Goal: Task Accomplishment & Management: Use online tool/utility

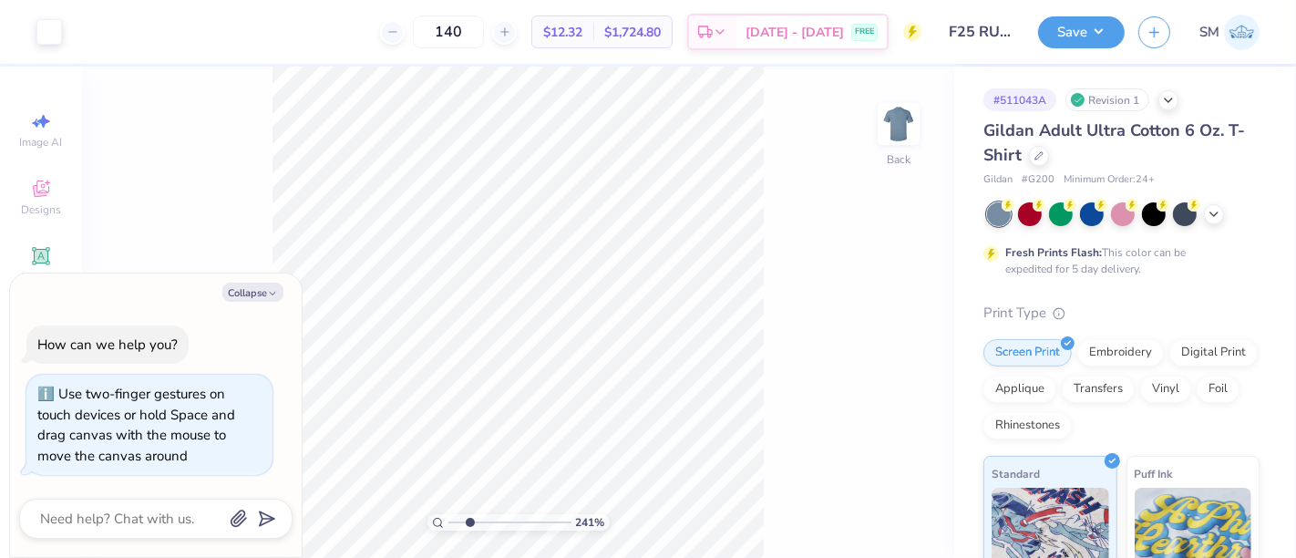
drag, startPoint x: 450, startPoint y: 522, endPoint x: 466, endPoint y: 520, distance: 15.6
type input "2.41"
click at [469, 524] on input "range" at bounding box center [509, 522] width 123 height 16
click at [255, 295] on button "Collapse" at bounding box center [252, 291] width 61 height 19
type textarea "x"
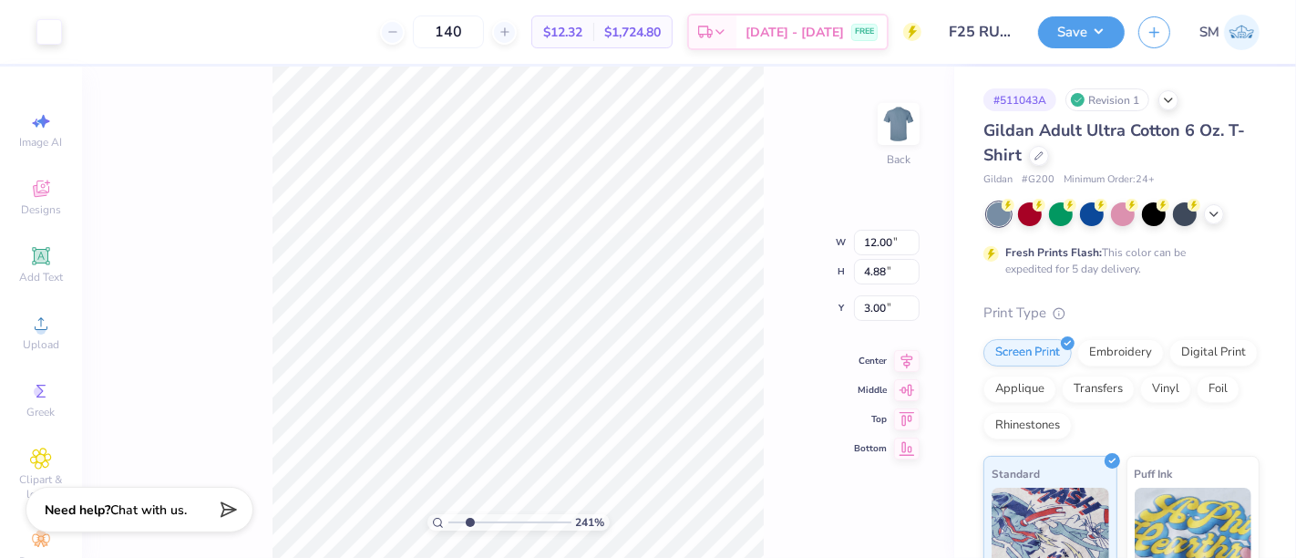
type input "3.27"
type input "0.20"
type input "0.27"
type input "5.72"
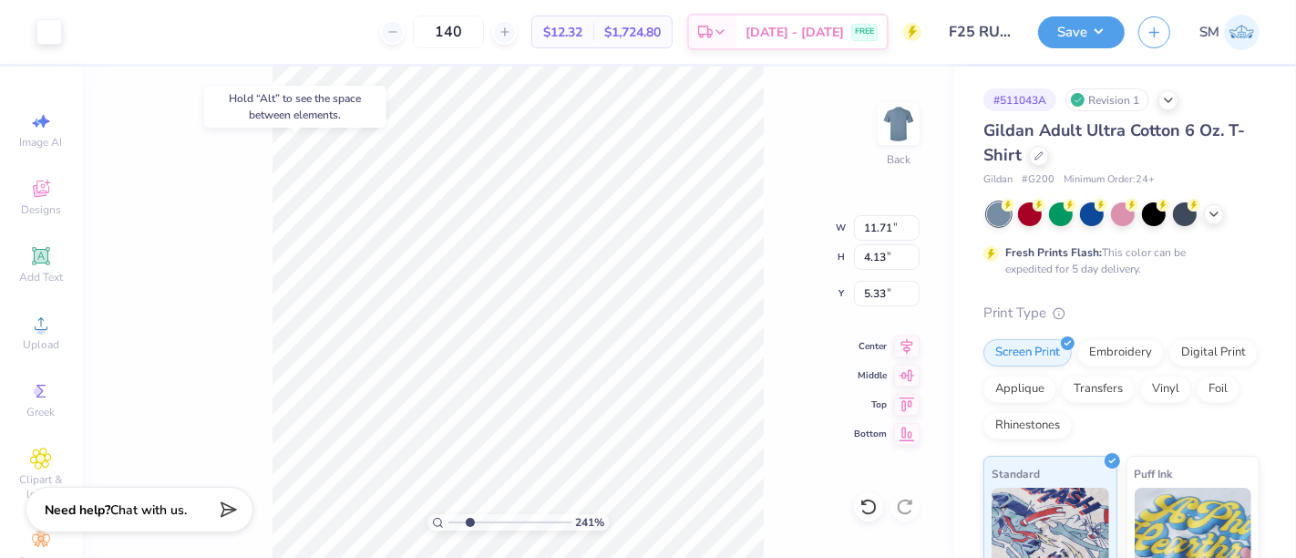
type input "5.33"
type input "4.45"
type input "3.26"
type input "7.77"
type input "7.66"
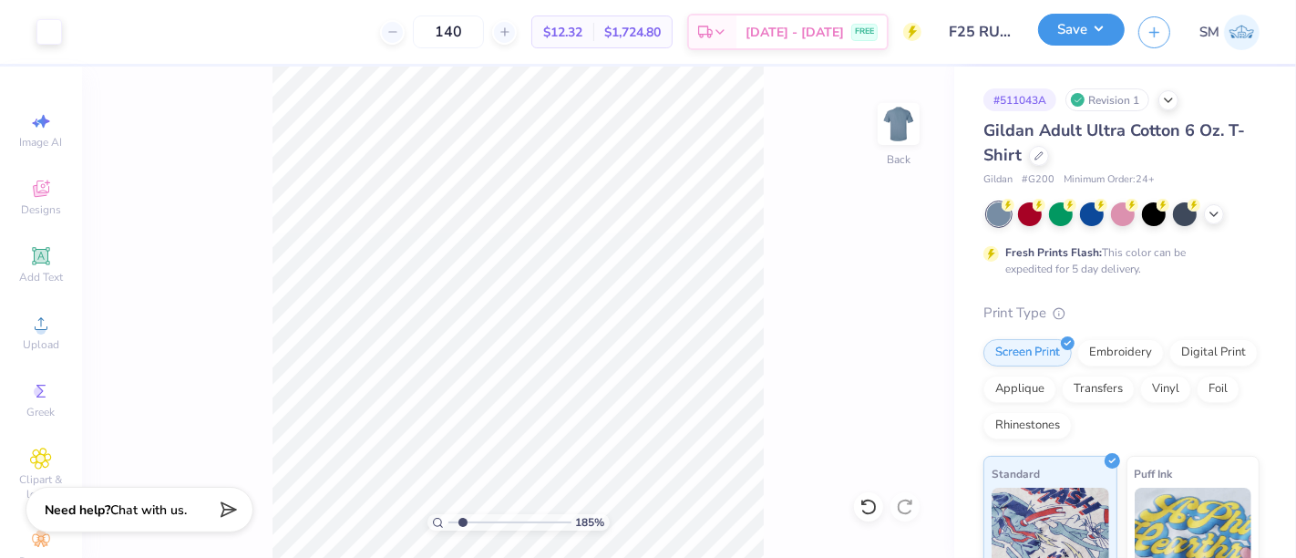
click at [1072, 28] on button "Save" at bounding box center [1081, 30] width 87 height 32
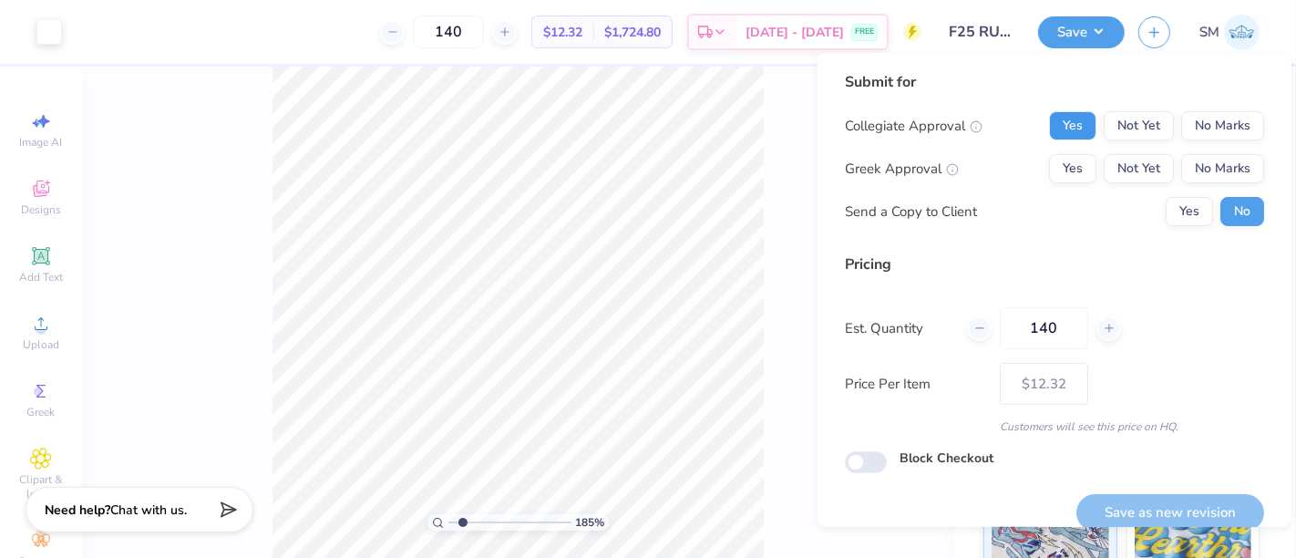
click at [1067, 124] on button "Yes" at bounding box center [1072, 125] width 47 height 29
click at [1052, 170] on button "Yes" at bounding box center [1072, 168] width 47 height 29
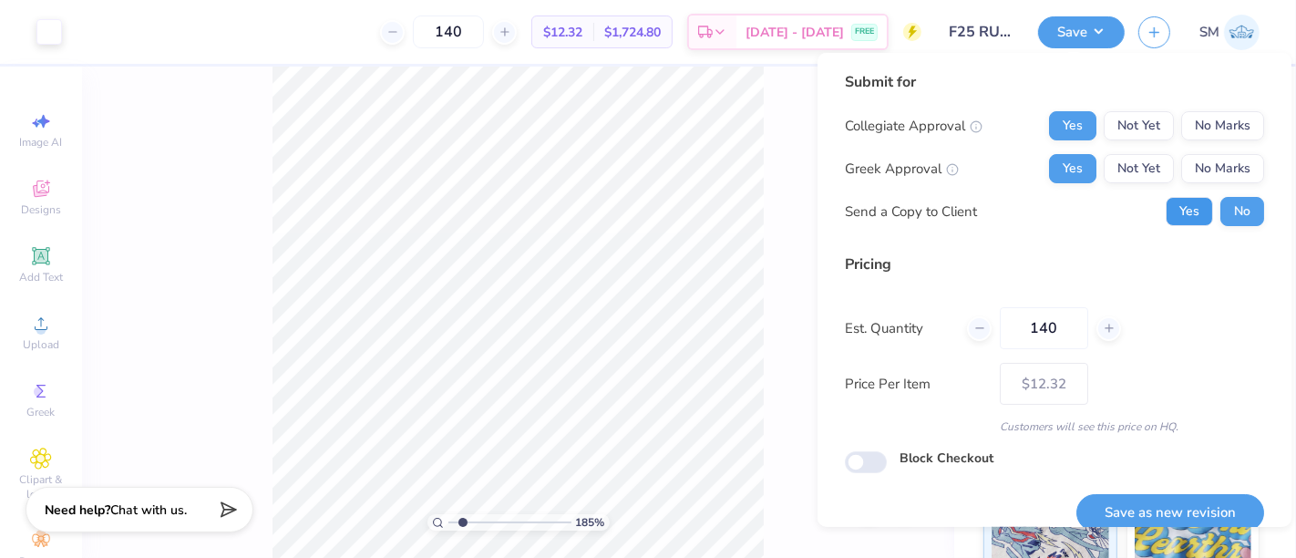
drag, startPoint x: 1174, startPoint y: 211, endPoint x: 1195, endPoint y: 354, distance: 144.6
click at [1174, 212] on button "Yes" at bounding box center [1188, 211] width 47 height 29
type input "1.85133734999038"
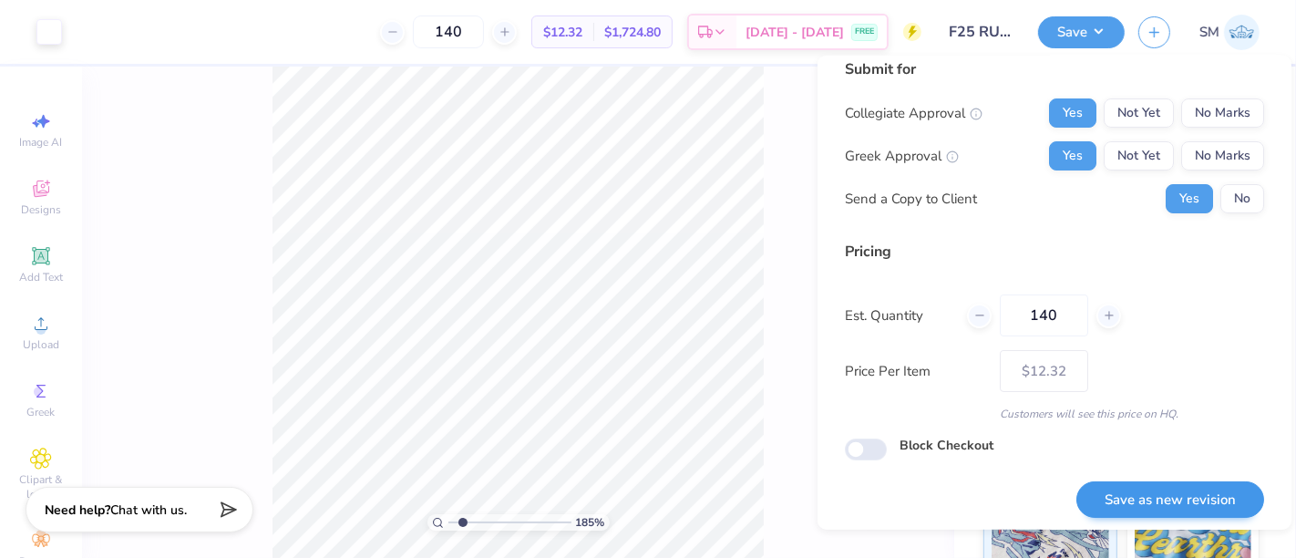
scroll to position [20, 0]
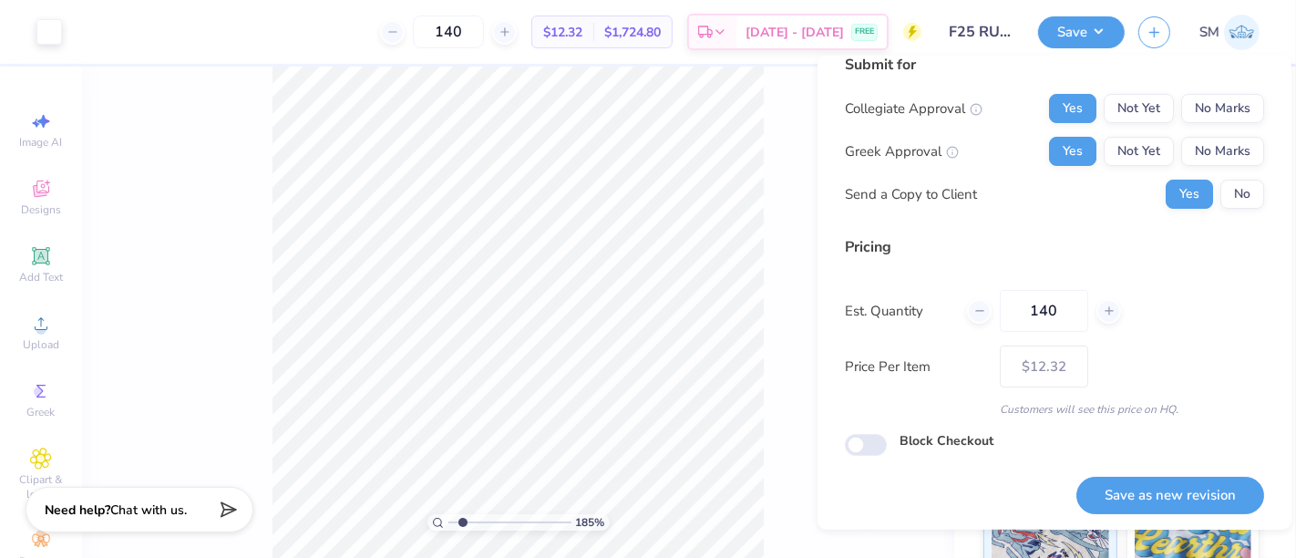
click at [1171, 490] on button "Save as new revision" at bounding box center [1170, 495] width 188 height 37
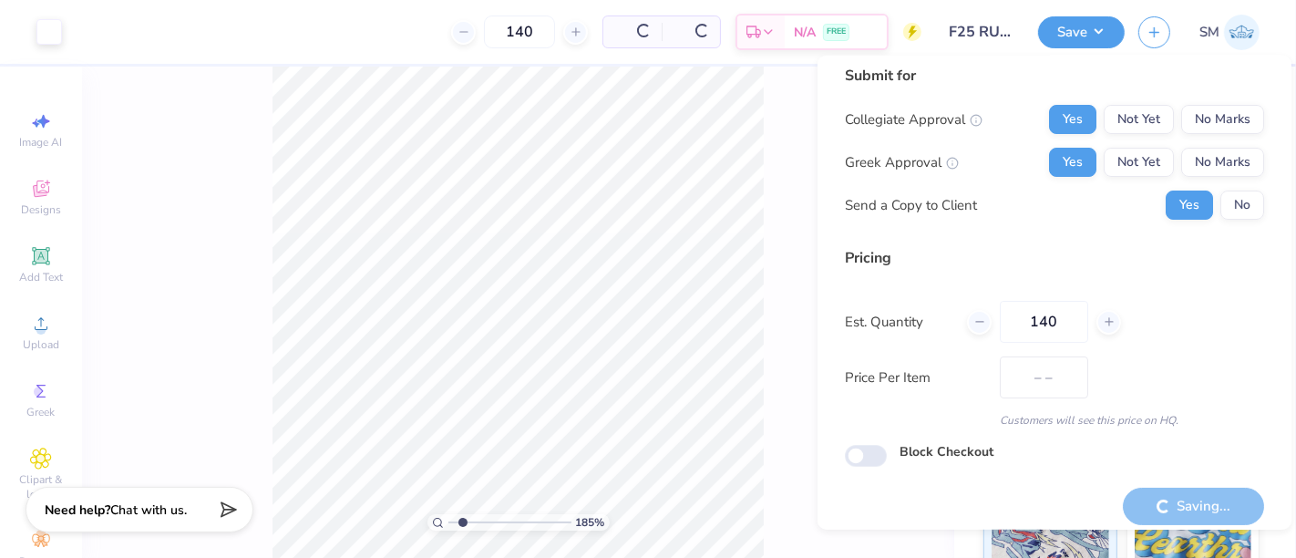
scroll to position [0, 0]
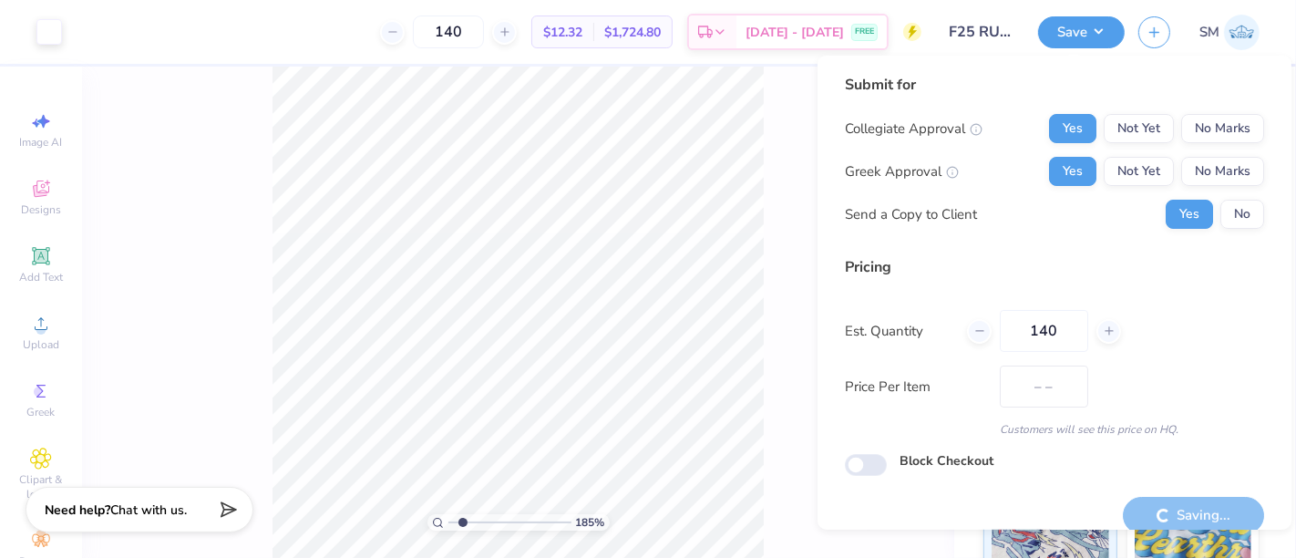
type input "$12.32"
type input "1.85133734999038"
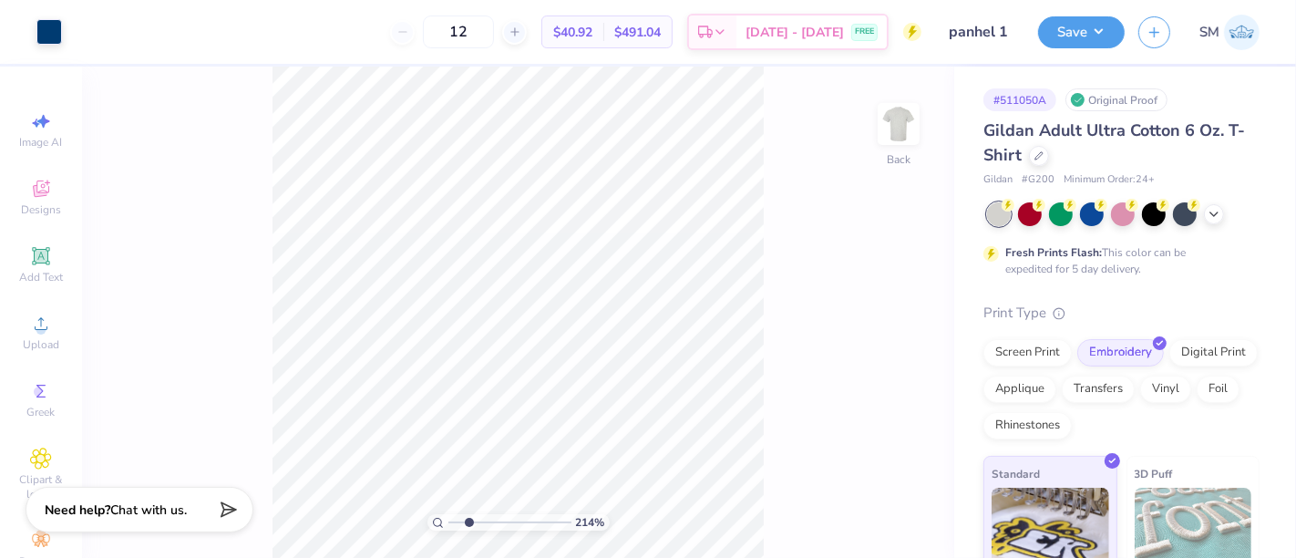
drag, startPoint x: 450, startPoint y: 521, endPoint x: 468, endPoint y: 525, distance: 18.6
type input "2.36"
click at [468, 525] on input "range" at bounding box center [509, 522] width 123 height 16
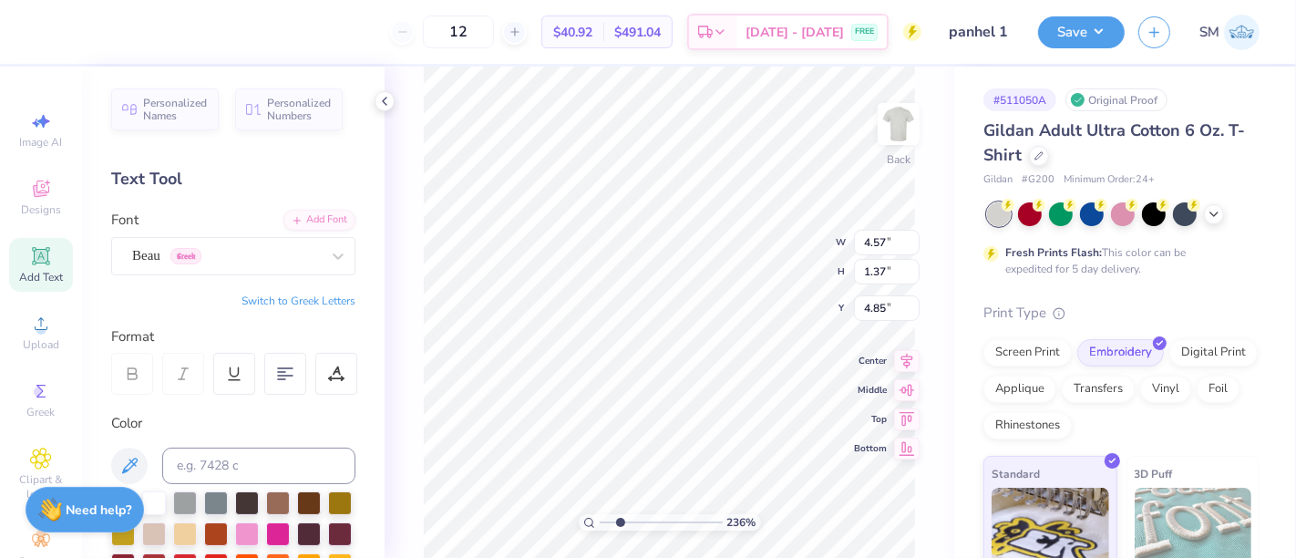
scroll to position [16, 5]
type textarea "Panhellenic Previews Est 1898"
drag, startPoint x: 621, startPoint y: 518, endPoint x: 595, endPoint y: 519, distance: 26.4
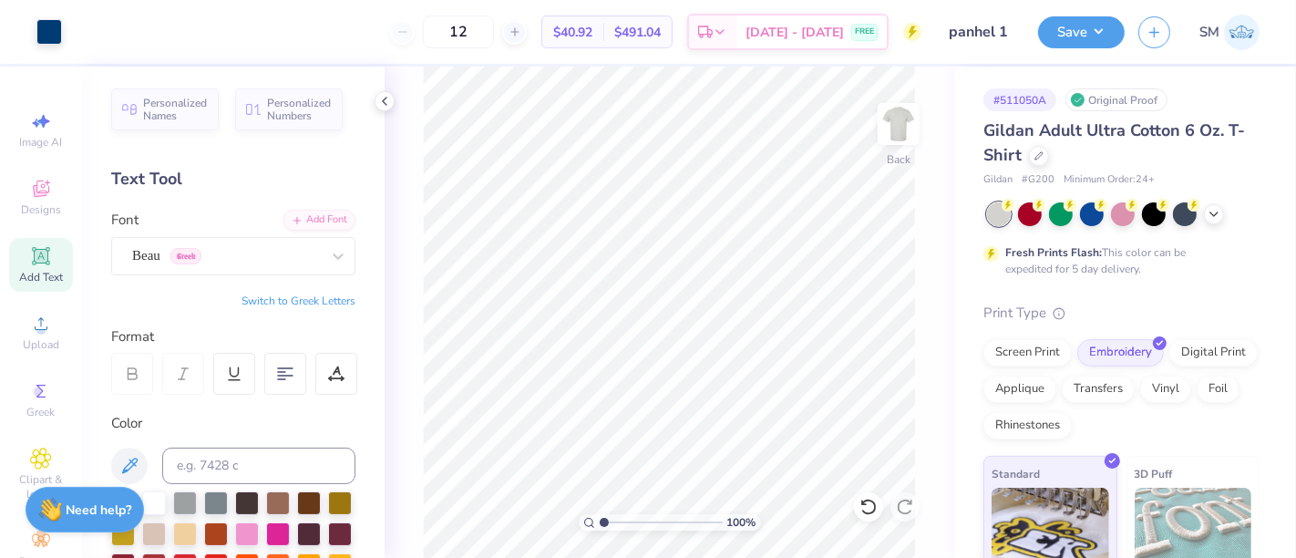
click at [600, 519] on input "range" at bounding box center [661, 522] width 123 height 16
type input "2.79"
click at [625, 527] on input "range" at bounding box center [661, 522] width 123 height 16
click at [1100, 36] on button "Save" at bounding box center [1081, 30] width 87 height 32
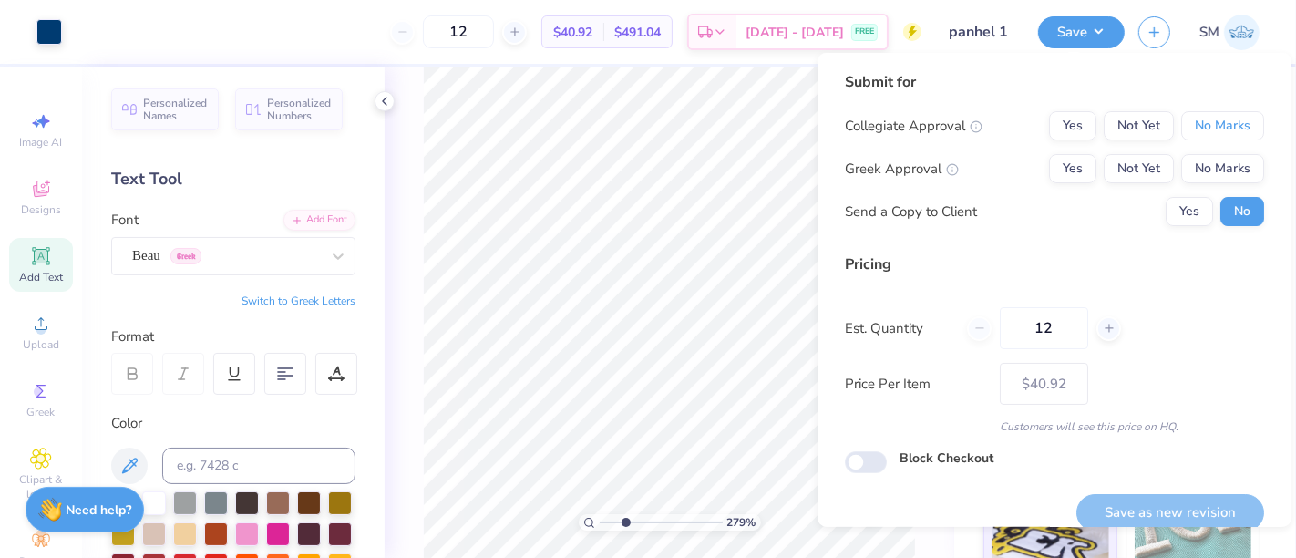
drag, startPoint x: 1213, startPoint y: 124, endPoint x: 1186, endPoint y: 144, distance: 33.2
click at [1206, 130] on button "No Marks" at bounding box center [1222, 125] width 83 height 29
click at [1052, 162] on button "Yes" at bounding box center [1072, 168] width 47 height 29
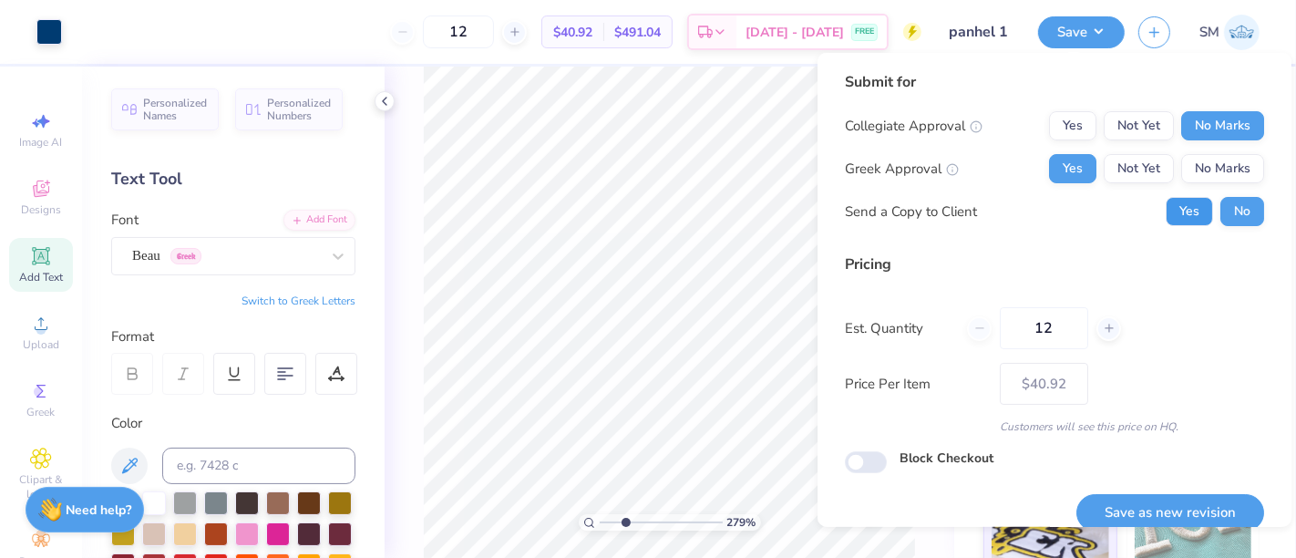
click at [1168, 209] on button "Yes" at bounding box center [1188, 211] width 47 height 29
click at [1173, 512] on button "Save as new revision" at bounding box center [1170, 512] width 188 height 37
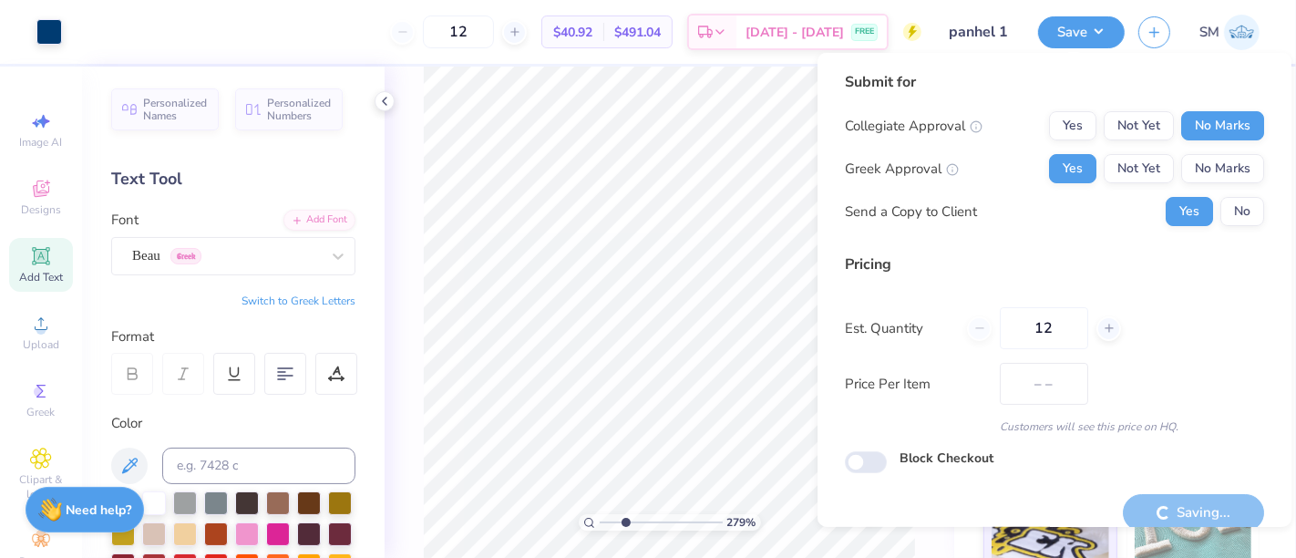
type input "$40.92"
type input "1"
click at [600, 525] on input "range" at bounding box center [661, 522] width 123 height 16
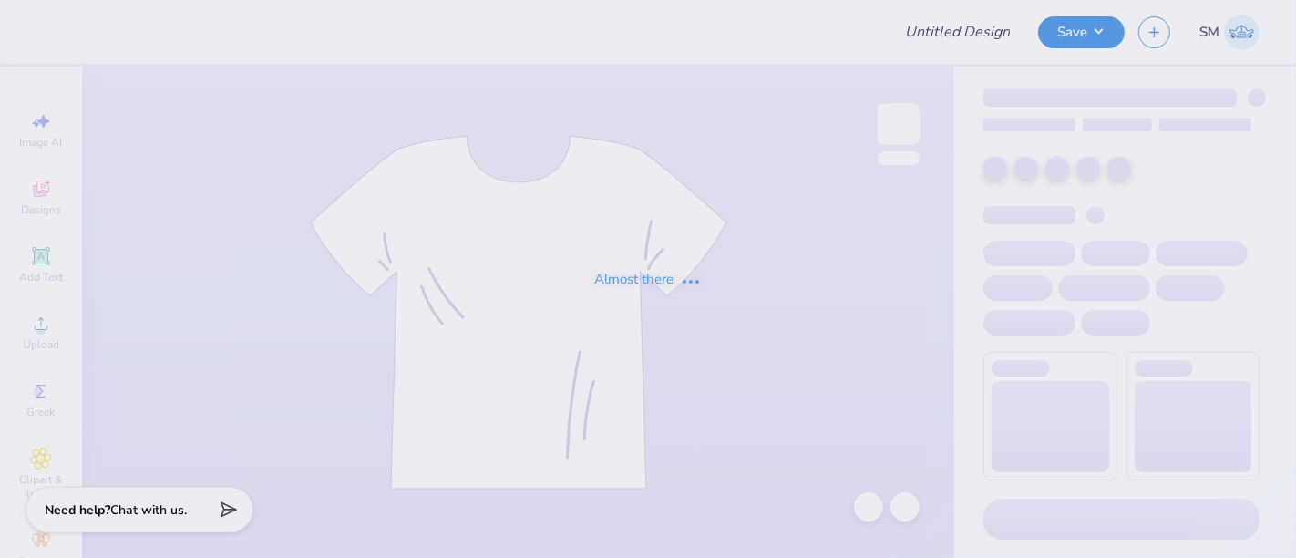
type input "PKT IM Crewneck Fall 2025"
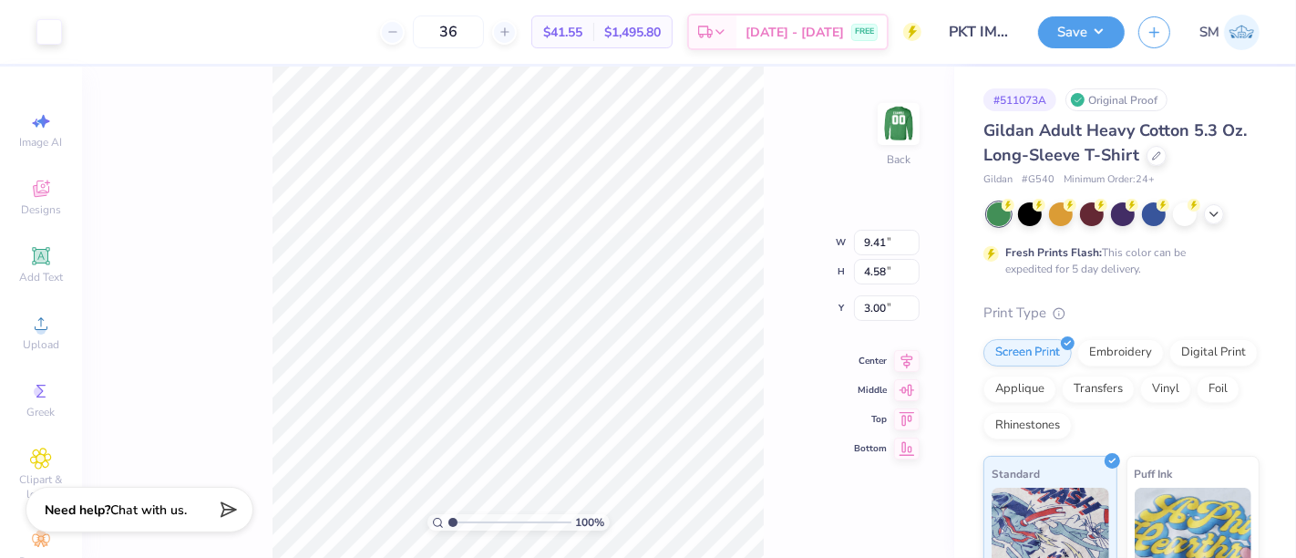
type input "1.16"
type input "3.21"
type input "3.92"
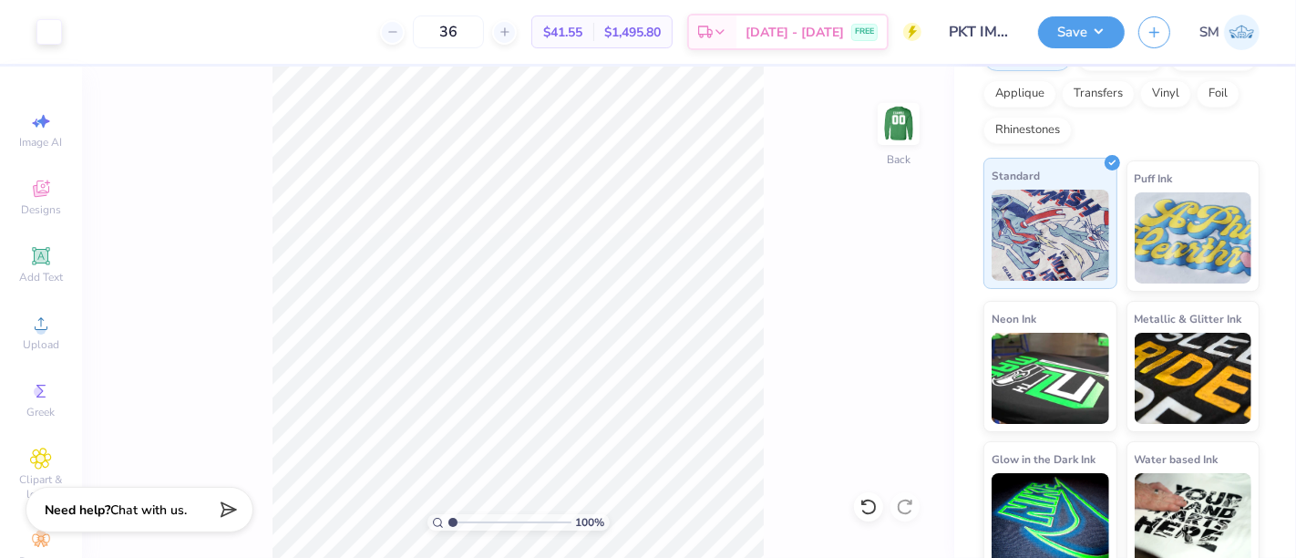
scroll to position [309, 0]
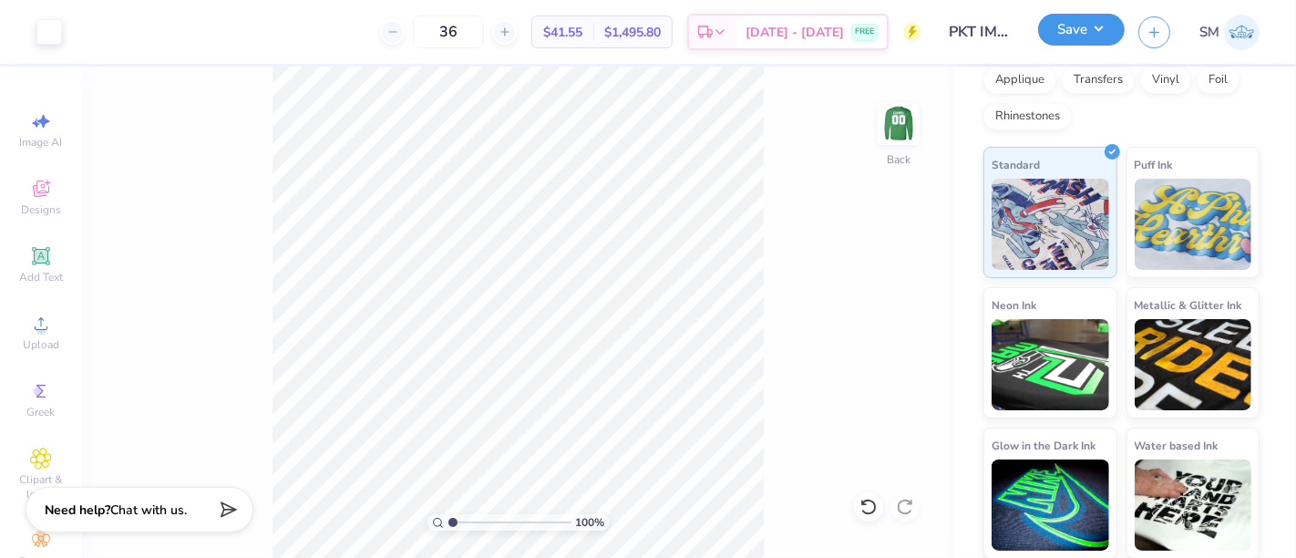
click at [1093, 26] on button "Save" at bounding box center [1081, 30] width 87 height 32
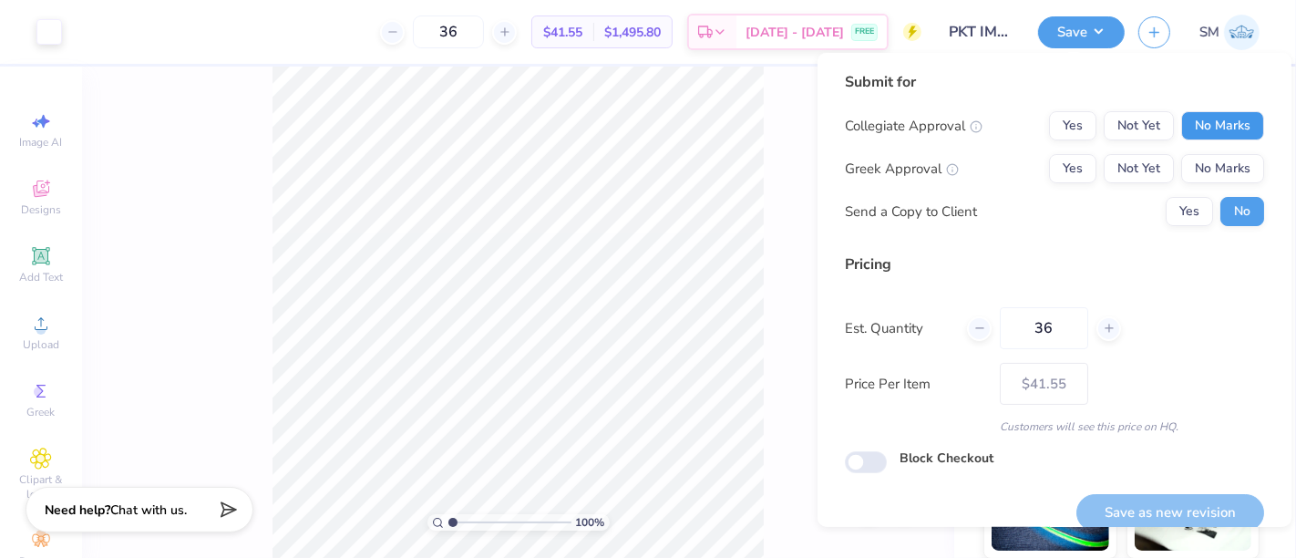
click at [1210, 126] on button "No Marks" at bounding box center [1222, 125] width 83 height 29
click at [1057, 180] on button "Yes" at bounding box center [1072, 168] width 47 height 29
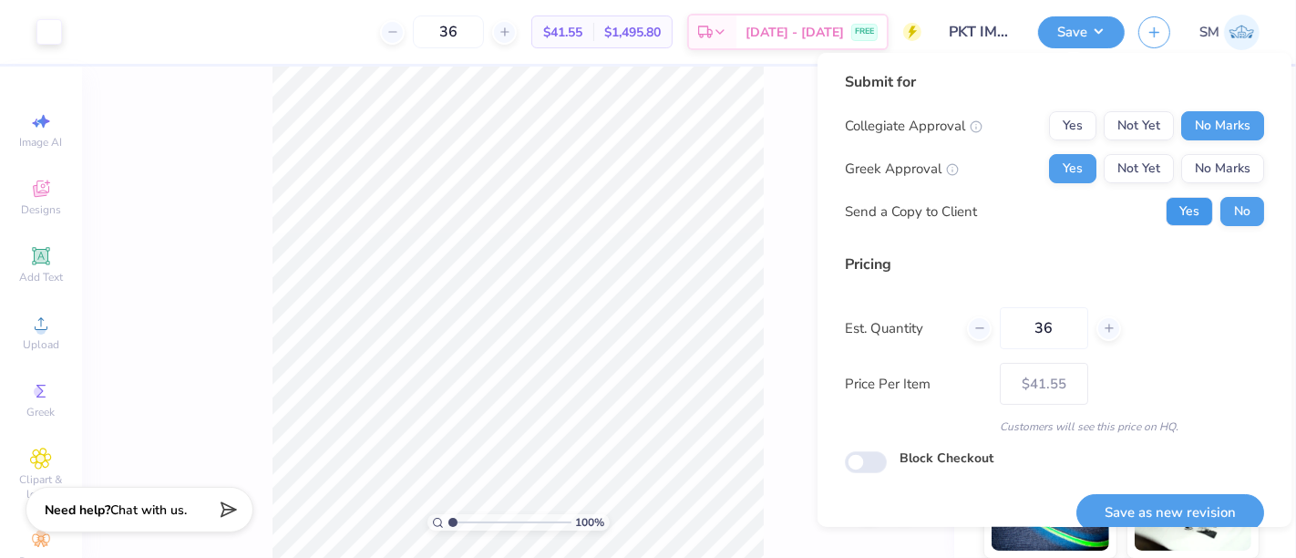
click at [1165, 209] on button "Yes" at bounding box center [1188, 211] width 47 height 29
click at [1167, 511] on button "Save as new revision" at bounding box center [1170, 512] width 188 height 37
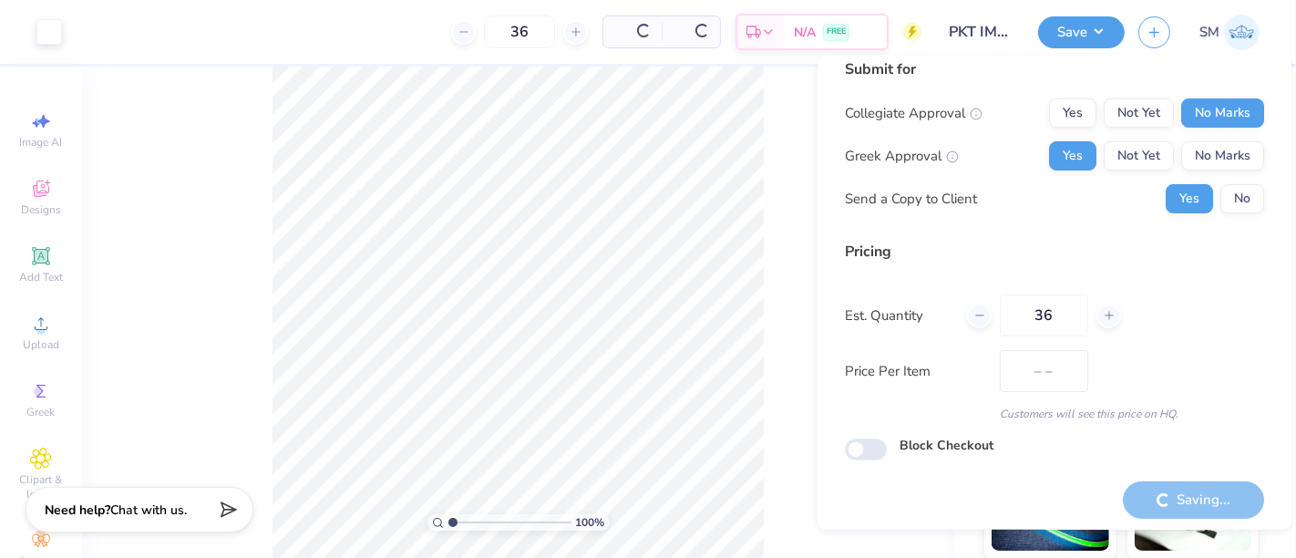
scroll to position [20, 0]
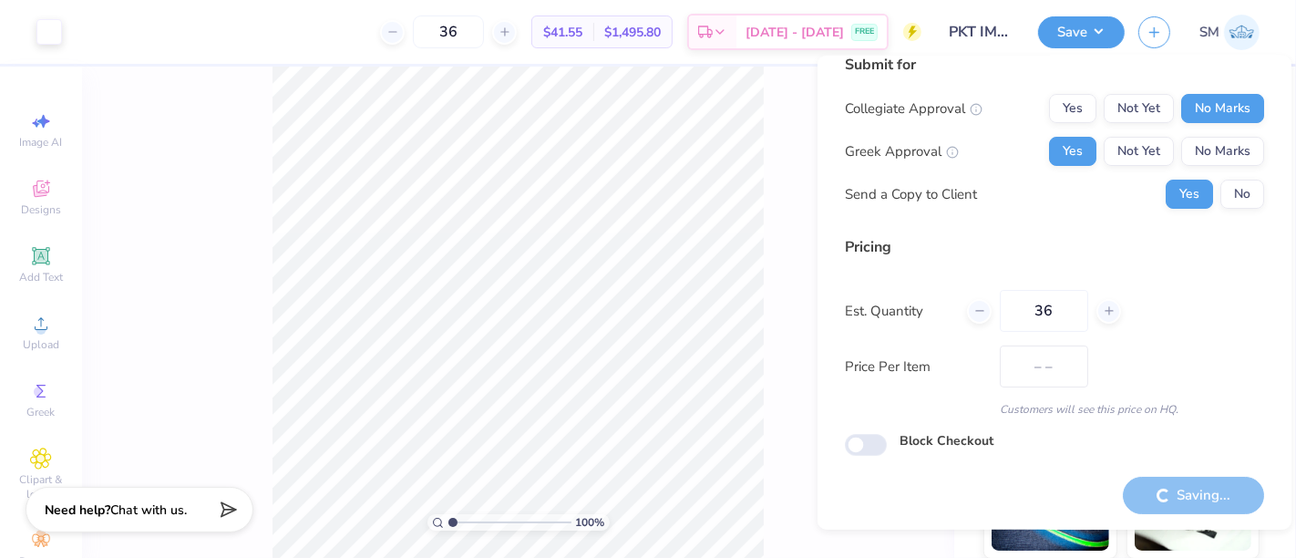
type input "$41.55"
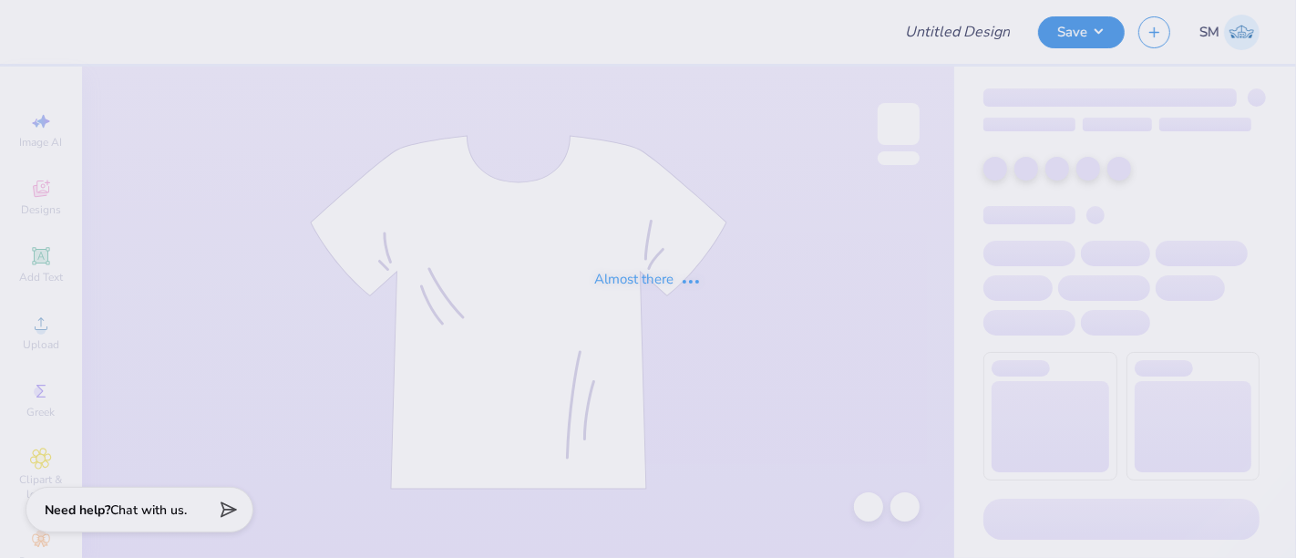
type input "think pink team"
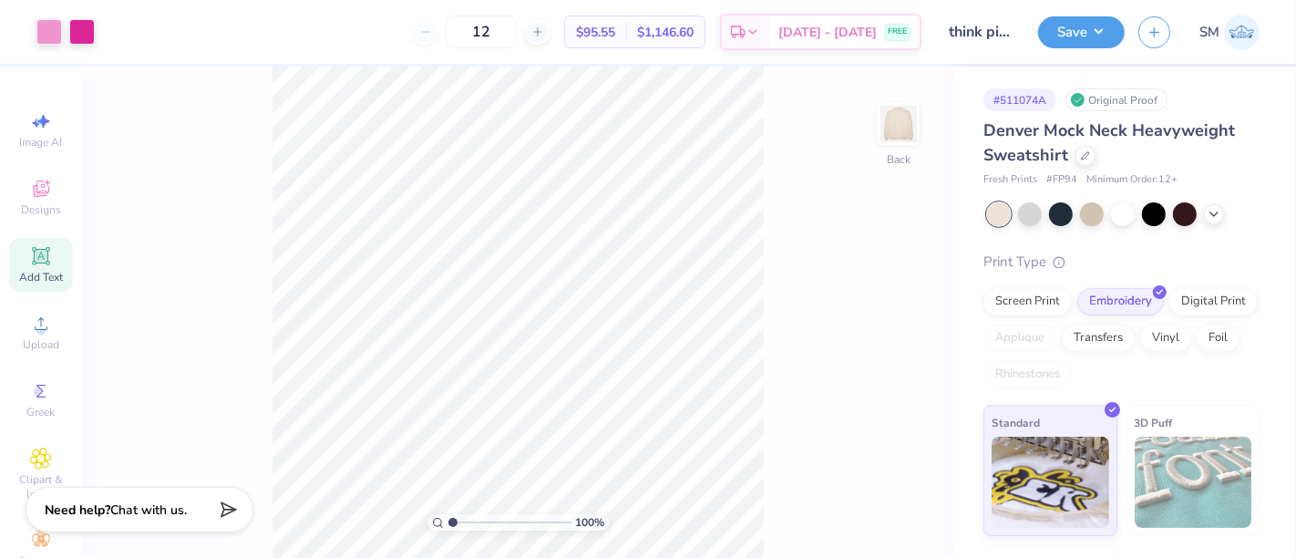
click at [30, 262] on icon at bounding box center [41, 256] width 22 height 22
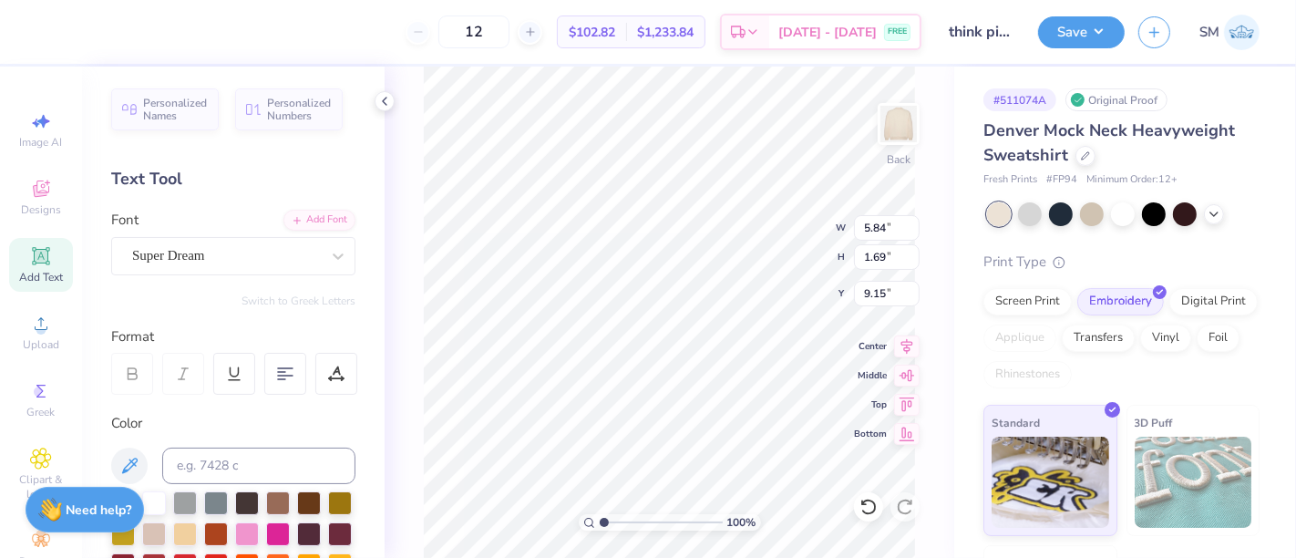
scroll to position [16, 2]
type textarea "®"
click at [184, 243] on div at bounding box center [226, 255] width 188 height 25
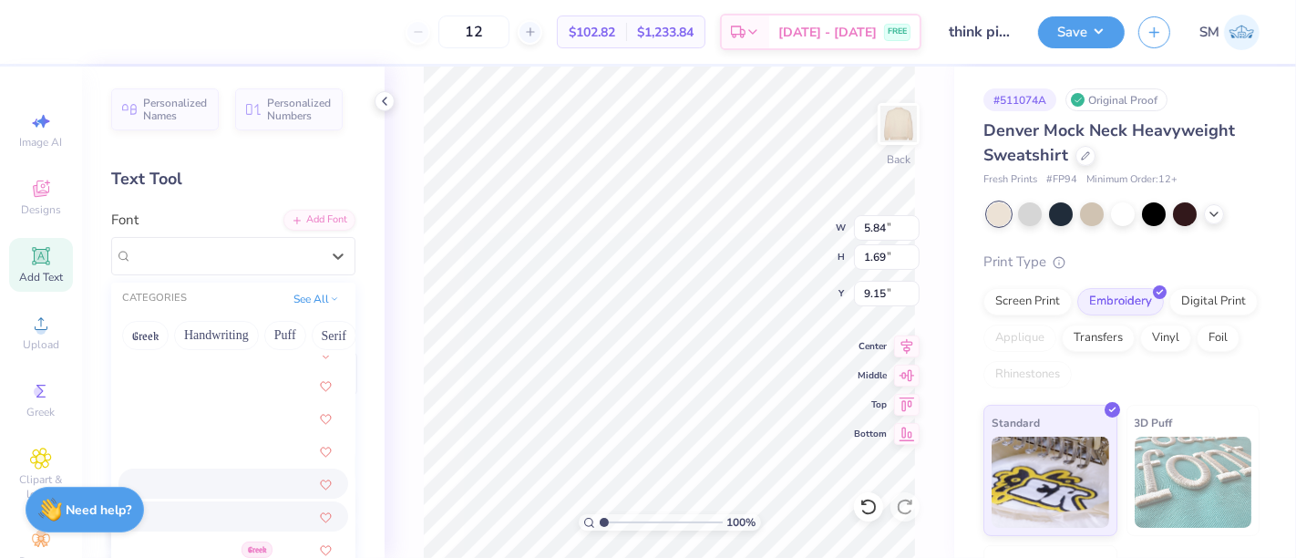
scroll to position [641, 0]
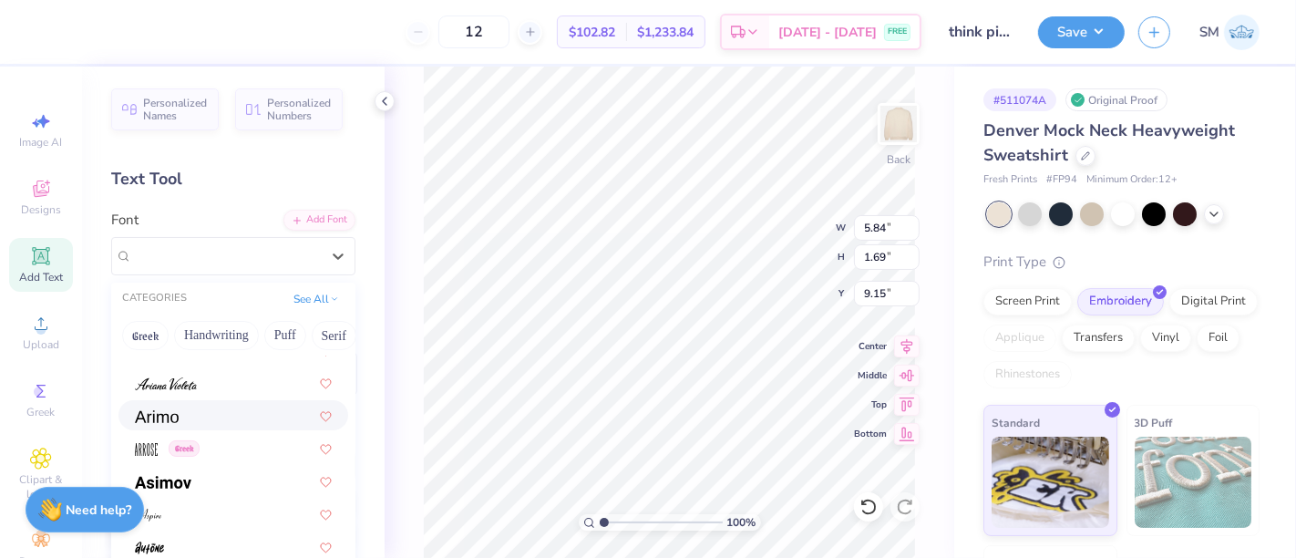
click at [193, 415] on div at bounding box center [233, 414] width 197 height 19
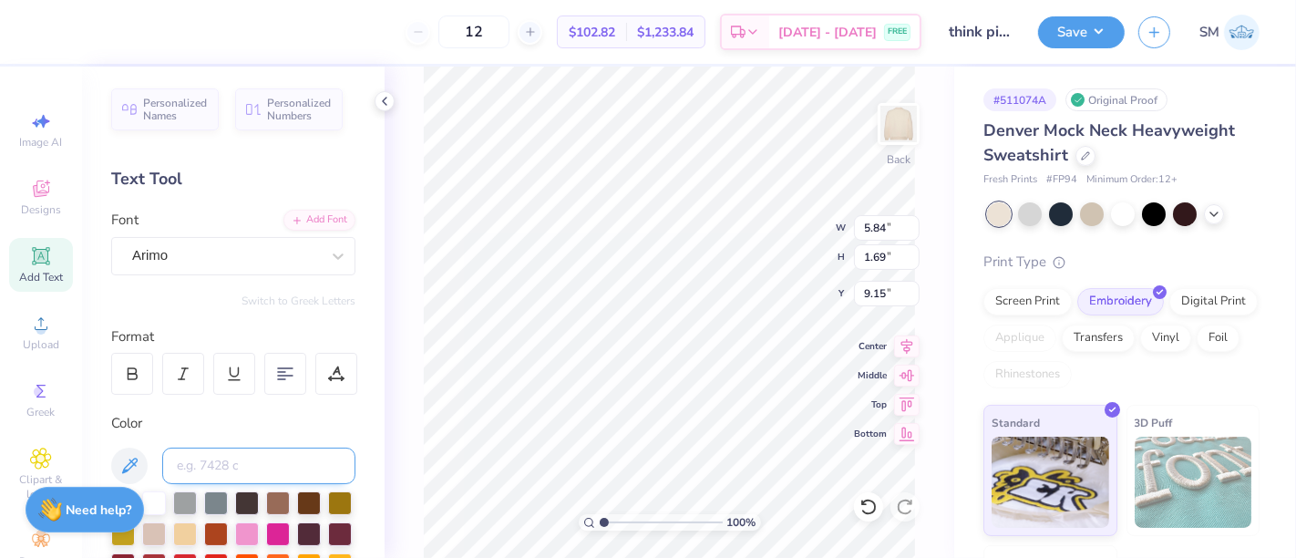
click at [210, 459] on input at bounding box center [258, 465] width 193 height 36
type input "223 c"
type input "0.70"
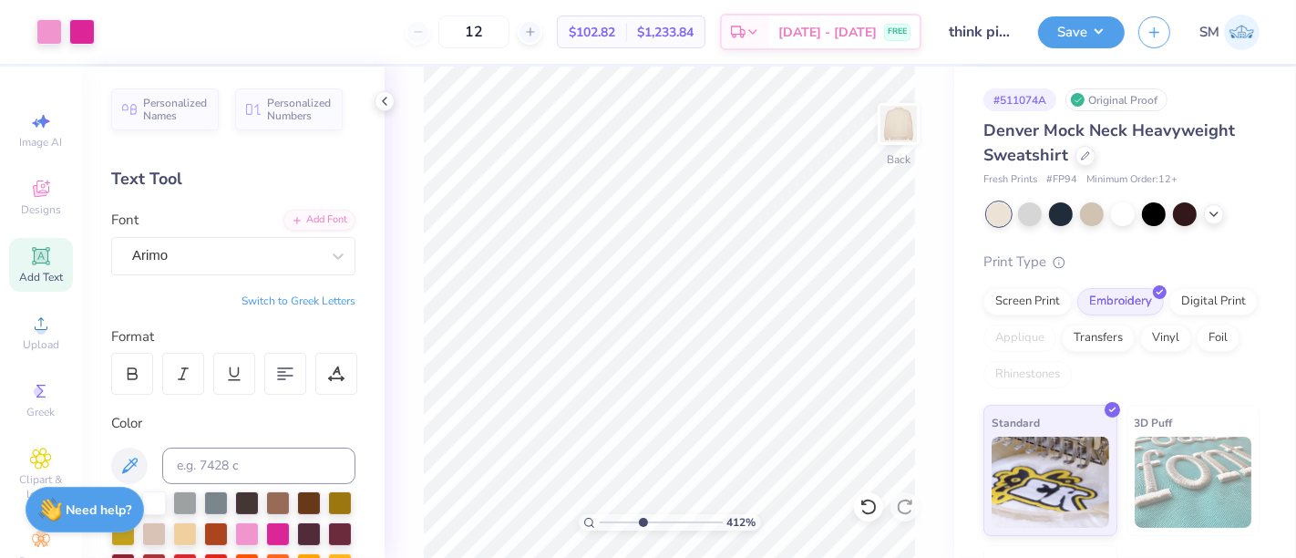
drag, startPoint x: 604, startPoint y: 522, endPoint x: 641, endPoint y: 527, distance: 37.6
type input "4.12"
click at [641, 527] on input "range" at bounding box center [661, 522] width 123 height 16
type input "2.89"
type input "0.56"
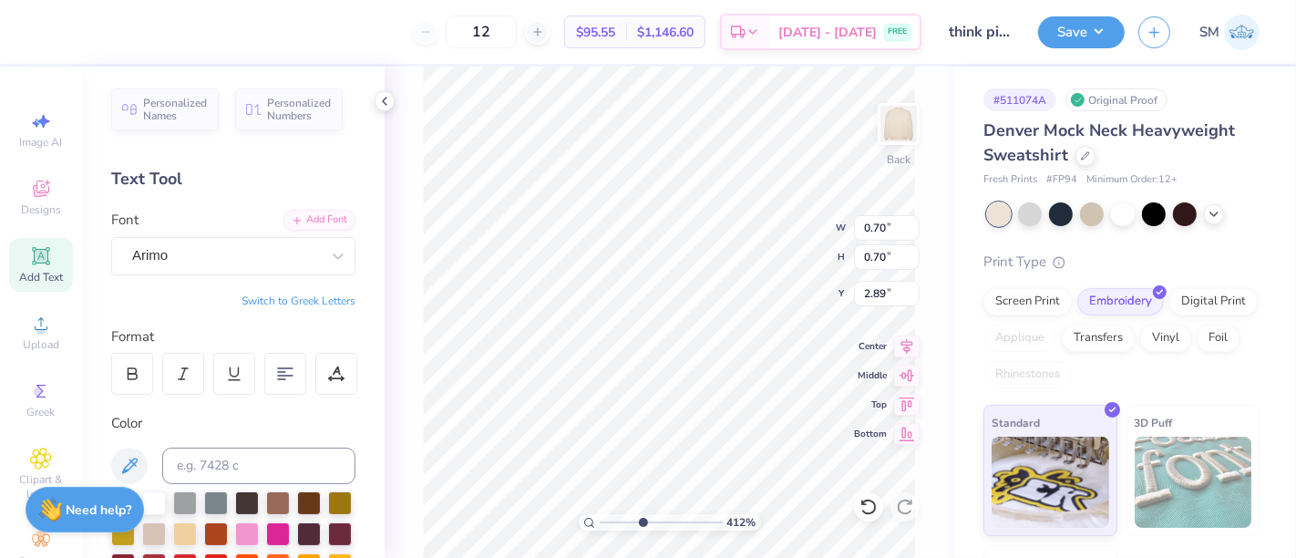
type input "0.56"
type input "0.31"
type input "3.14"
type input "0.14"
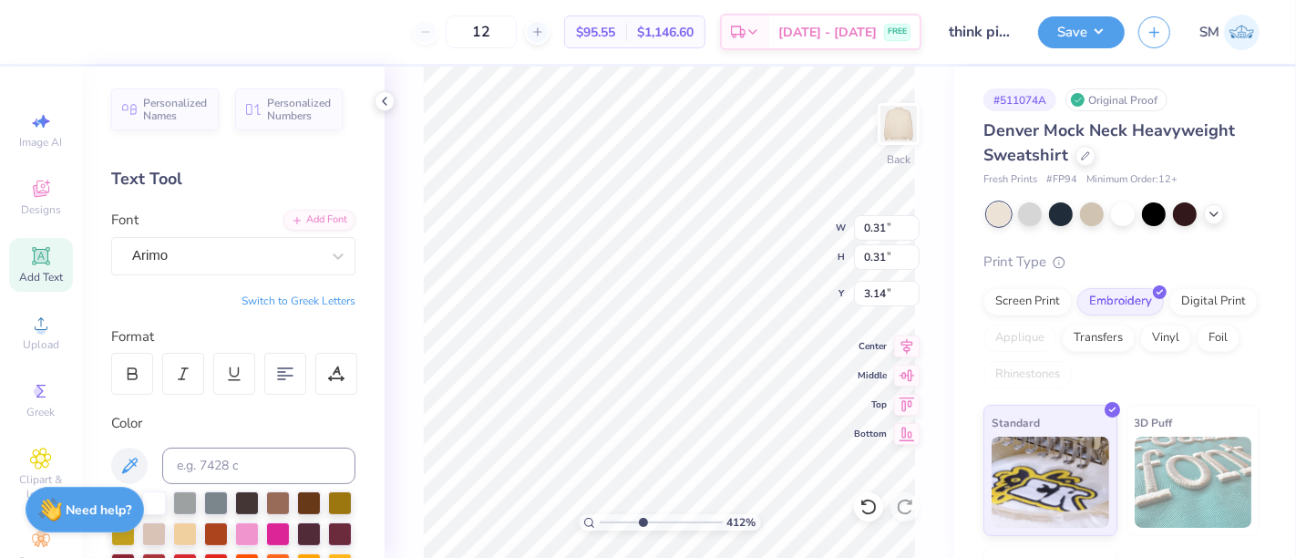
type input "0.14"
type input "3.31"
type input "3.27"
type input "0.18"
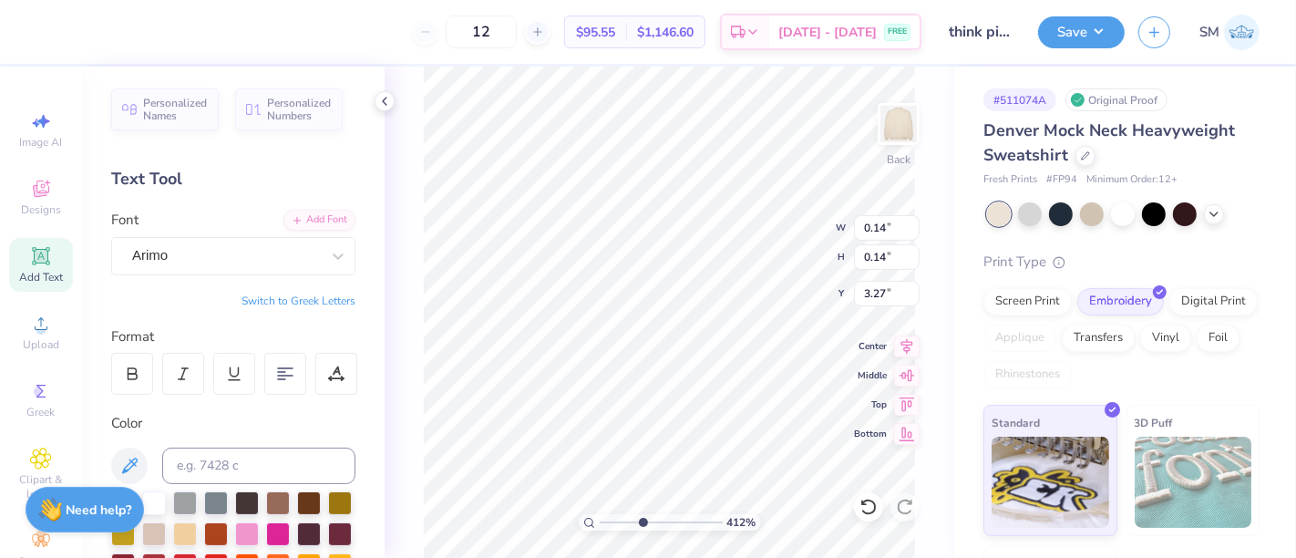
type input "3.23"
drag, startPoint x: 640, startPoint y: 518, endPoint x: 628, endPoint y: 518, distance: 11.8
type input "3.01"
click at [628, 518] on input "range" at bounding box center [661, 522] width 123 height 16
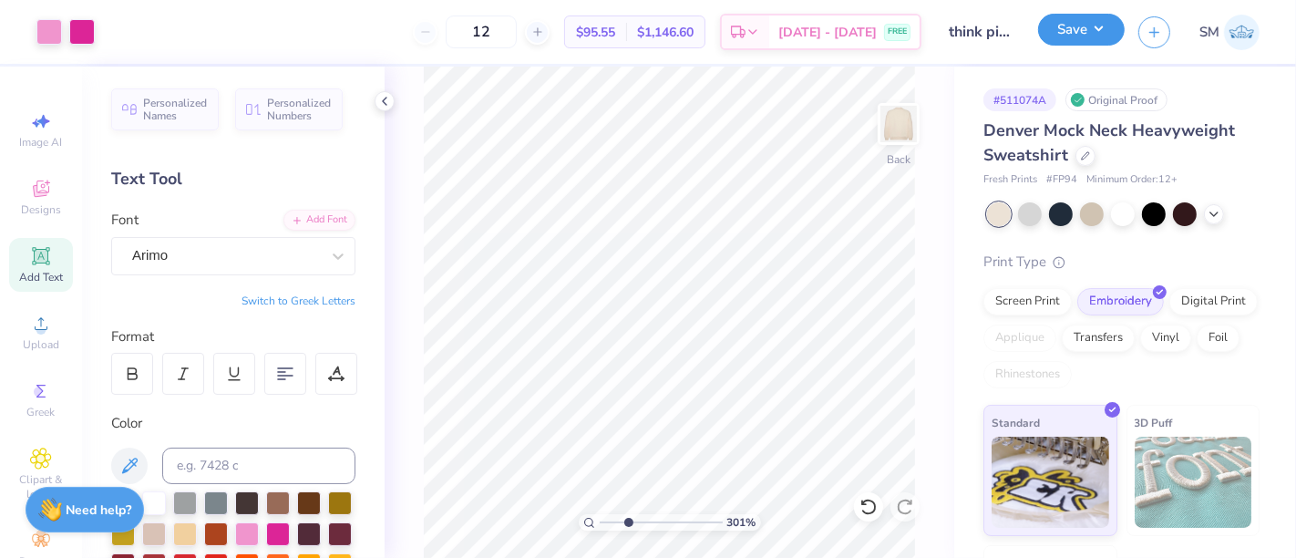
click at [1069, 28] on button "Save" at bounding box center [1081, 30] width 87 height 32
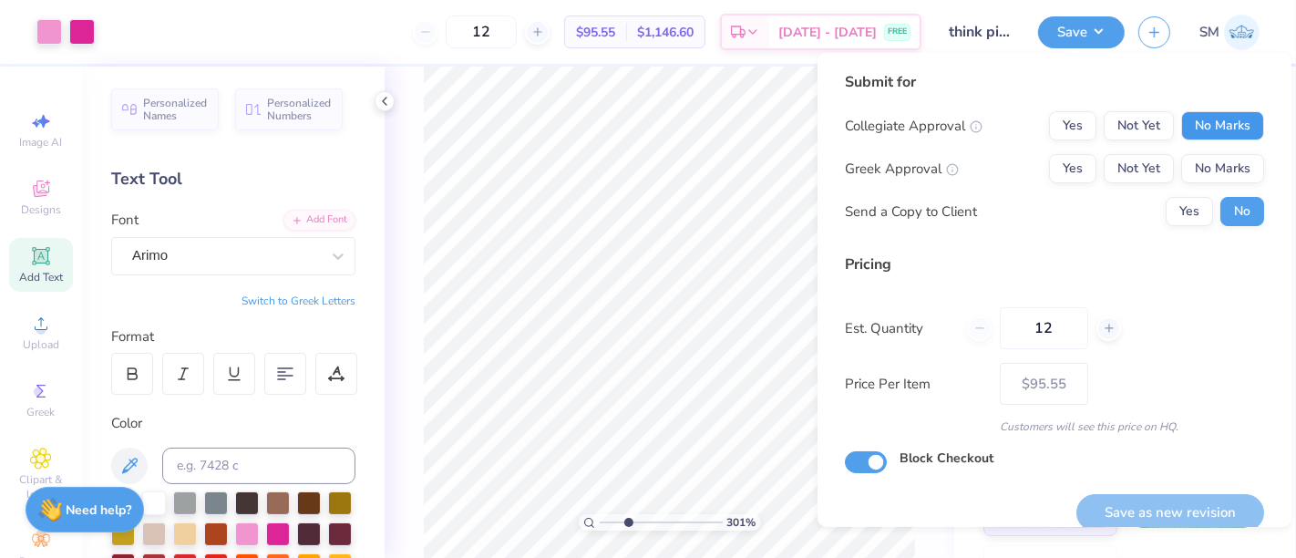
click at [1182, 123] on button "No Marks" at bounding box center [1222, 125] width 83 height 29
drag, startPoint x: 1056, startPoint y: 157, endPoint x: 1096, endPoint y: 187, distance: 50.1
click at [1054, 159] on button "Yes" at bounding box center [1072, 168] width 47 height 29
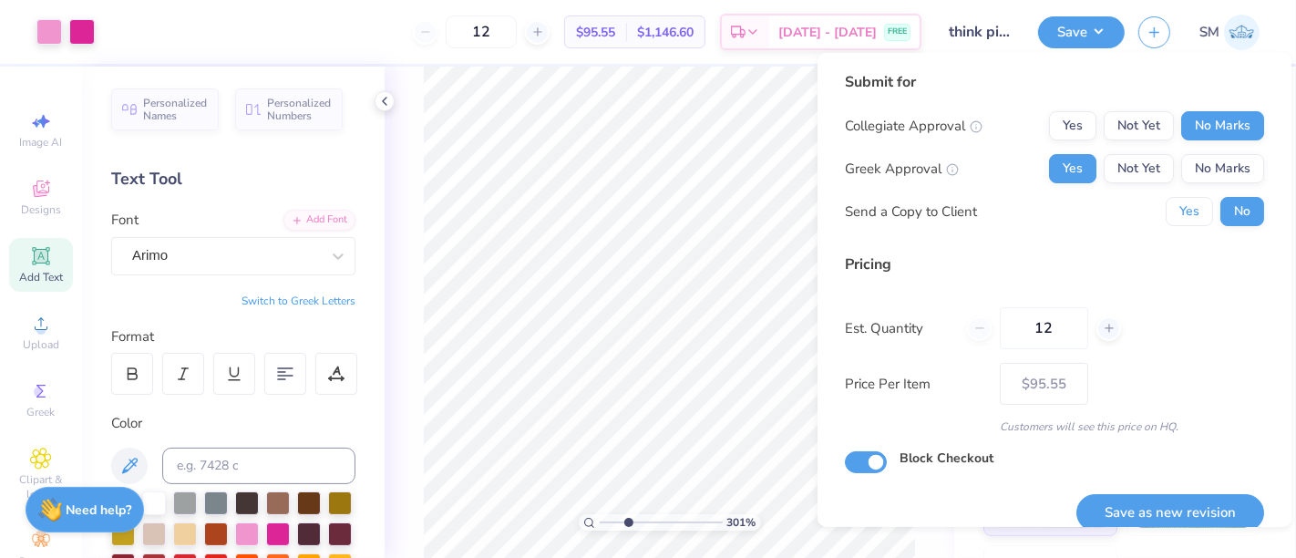
drag, startPoint x: 1177, startPoint y: 217, endPoint x: 1186, endPoint y: 277, distance: 60.8
click at [1177, 222] on button "Yes" at bounding box center [1188, 211] width 47 height 29
click at [1171, 502] on button "Save as new revision" at bounding box center [1170, 512] width 188 height 37
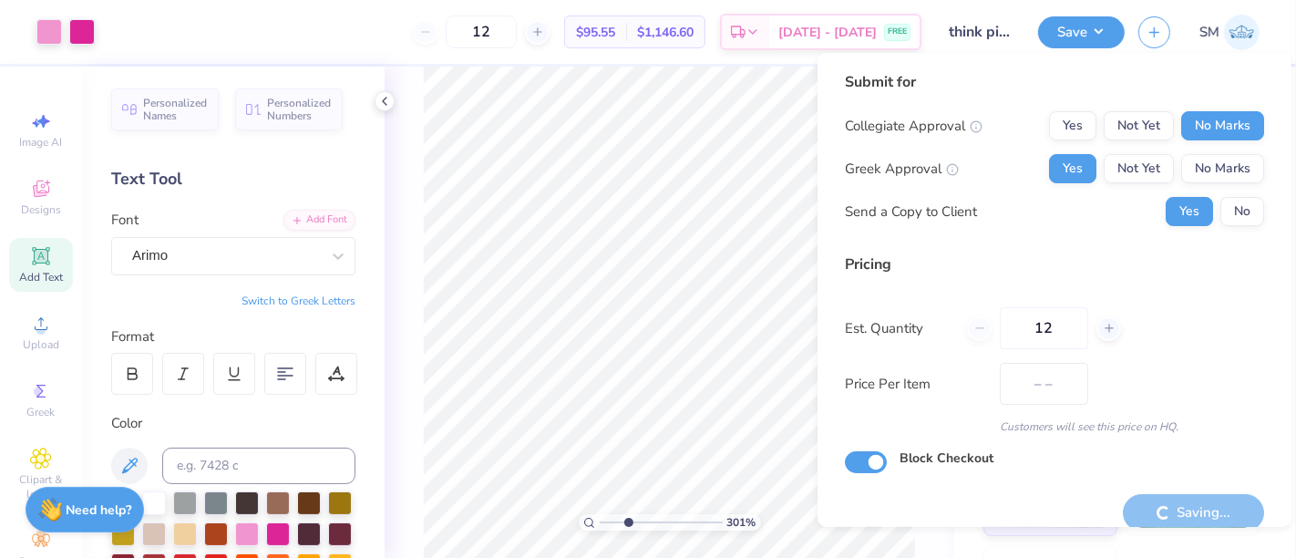
type input "$95.55"
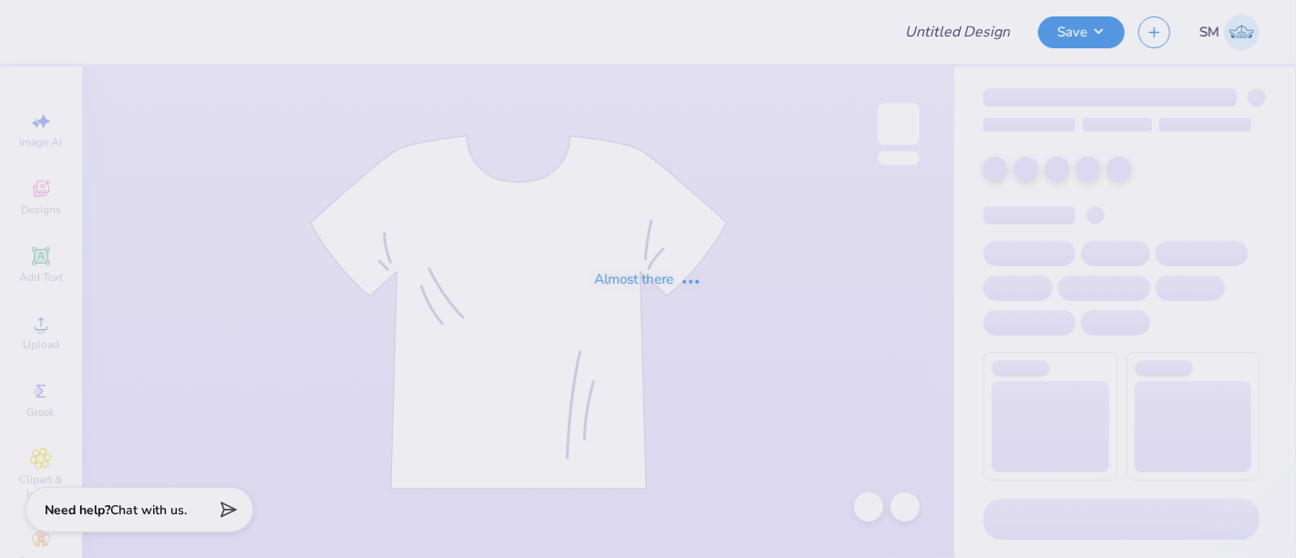
type input "lnd"
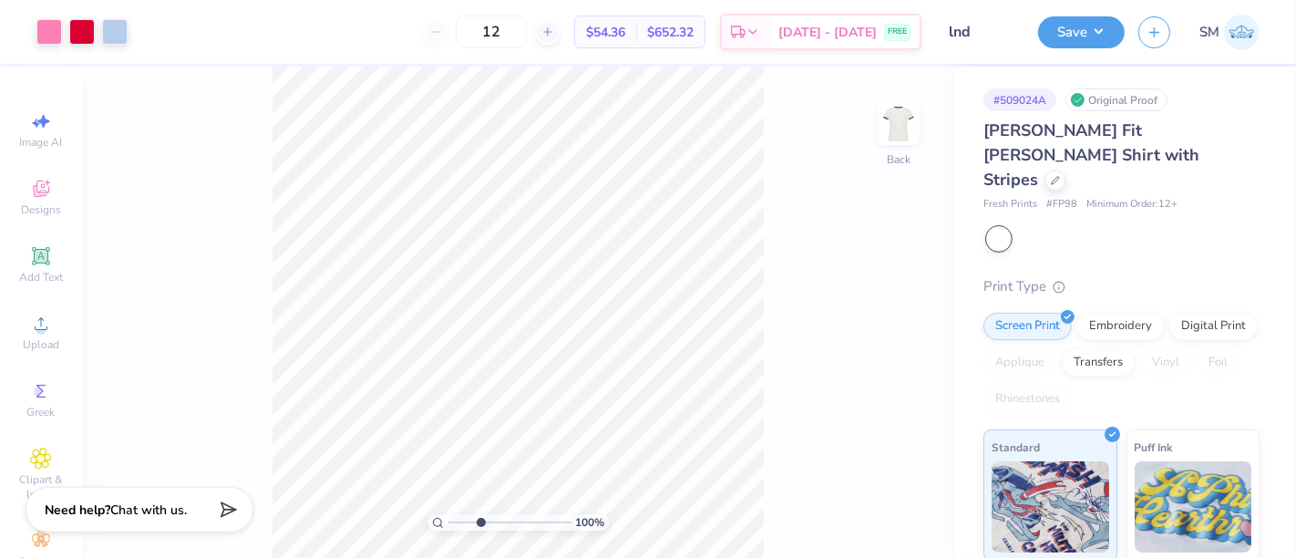
drag, startPoint x: 456, startPoint y: 519, endPoint x: 480, endPoint y: 528, distance: 25.9
type input "3.29"
click at [480, 528] on input "range" at bounding box center [509, 522] width 123 height 16
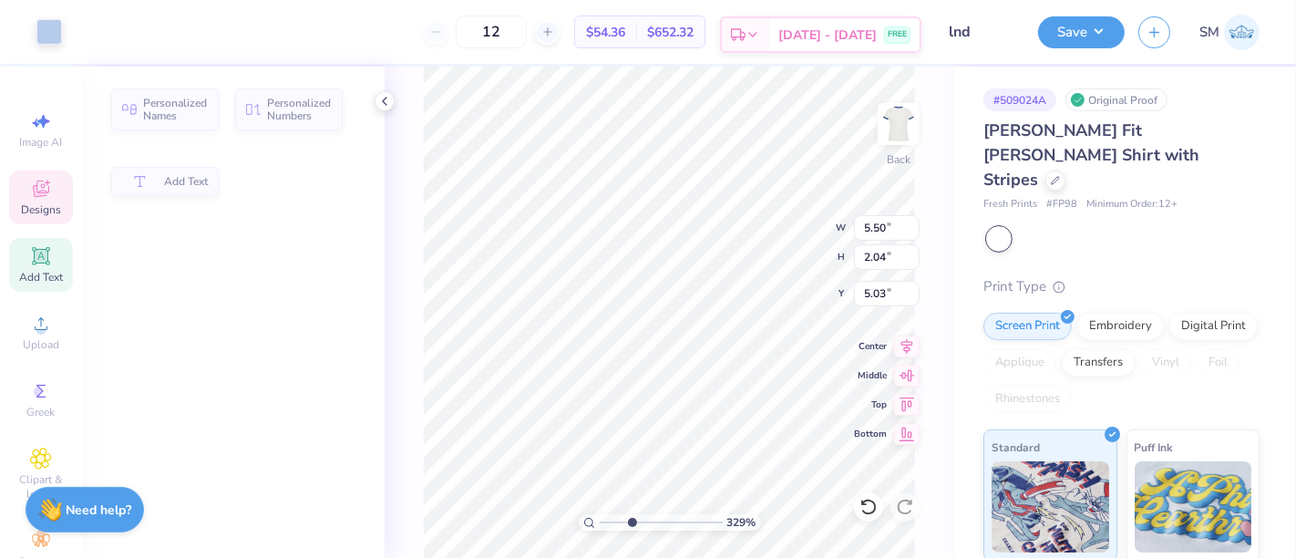
type input "5.50"
type input "2.04"
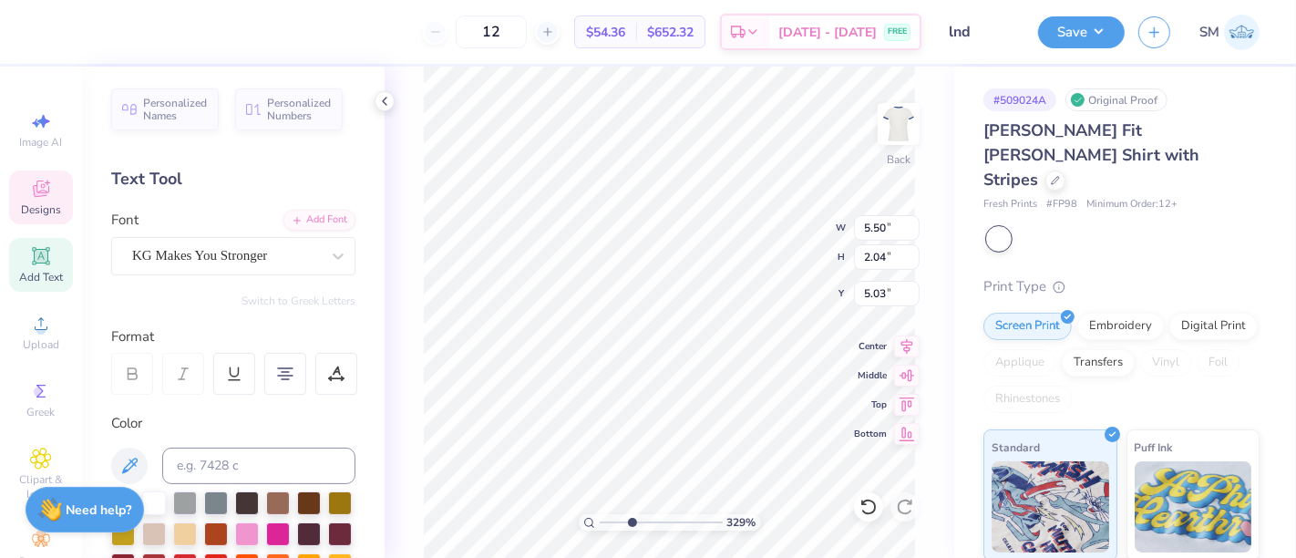
type input "5.24"
type textarea "loves CMN Hospitals"
type input "5.24"
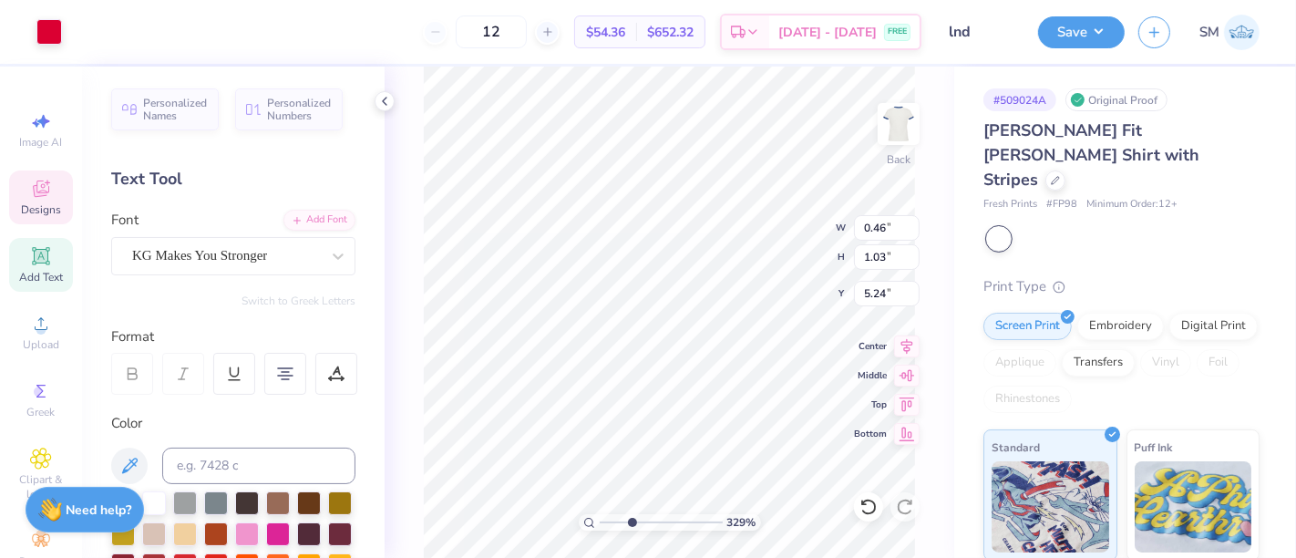
type input "0.46"
type input "1.03"
type input "5.38"
type input "5.91"
type input "2.04"
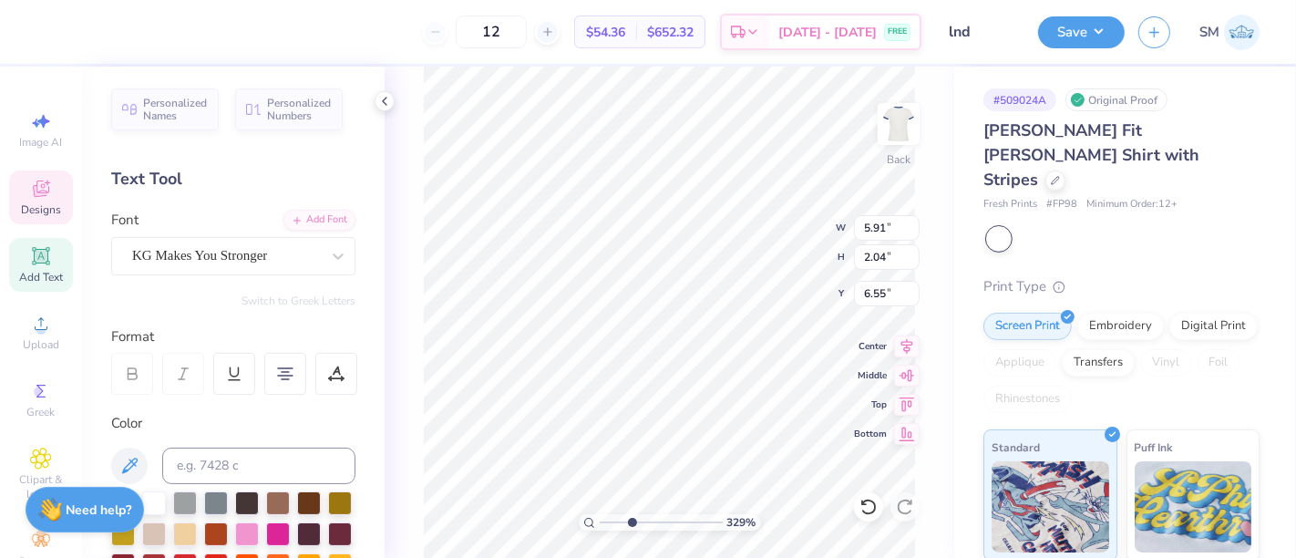
type input "5.24"
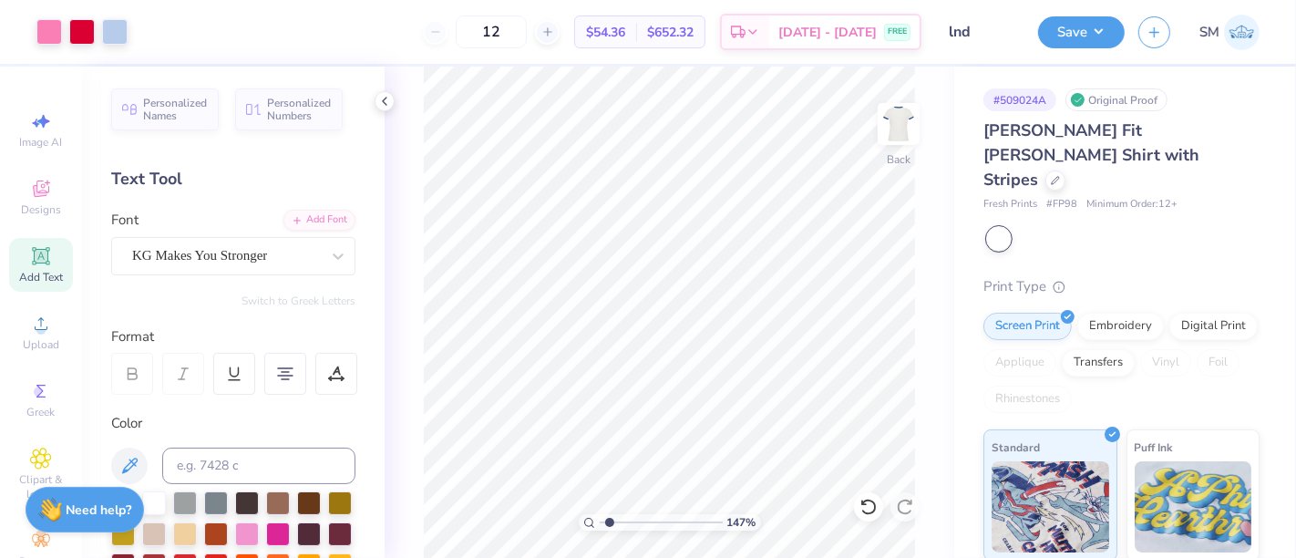
drag, startPoint x: 631, startPoint y: 524, endPoint x: 609, endPoint y: 527, distance: 22.9
type input "1.47"
click at [609, 527] on input "range" at bounding box center [661, 522] width 123 height 16
click at [1064, 30] on button "Save" at bounding box center [1081, 30] width 87 height 32
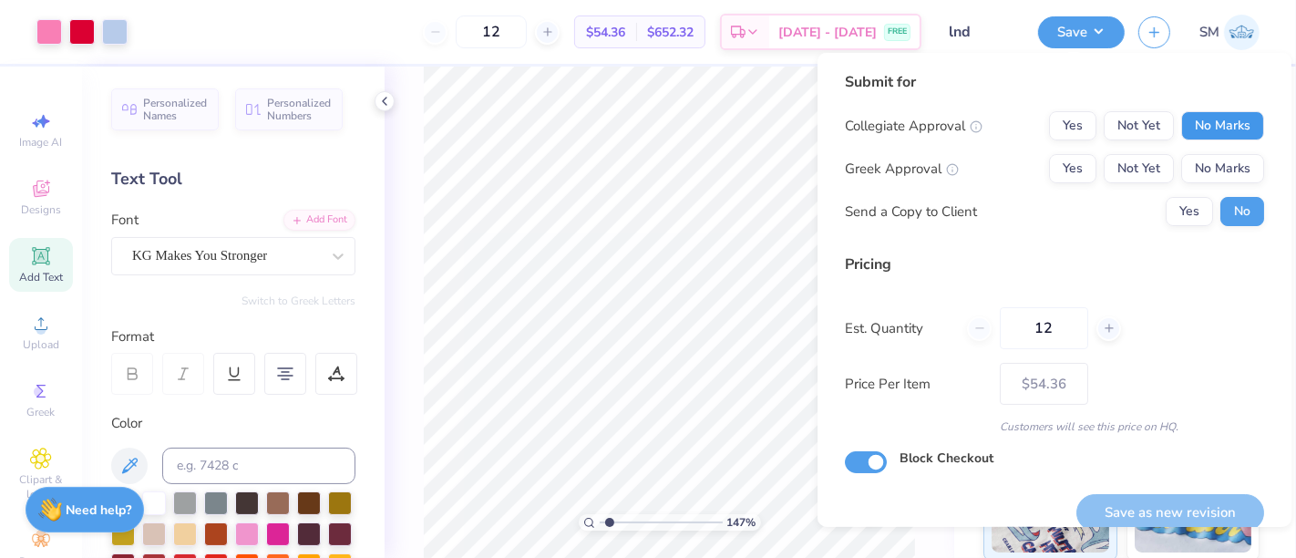
click at [1214, 118] on button "No Marks" at bounding box center [1222, 125] width 83 height 29
click at [1063, 165] on button "Yes" at bounding box center [1072, 168] width 47 height 29
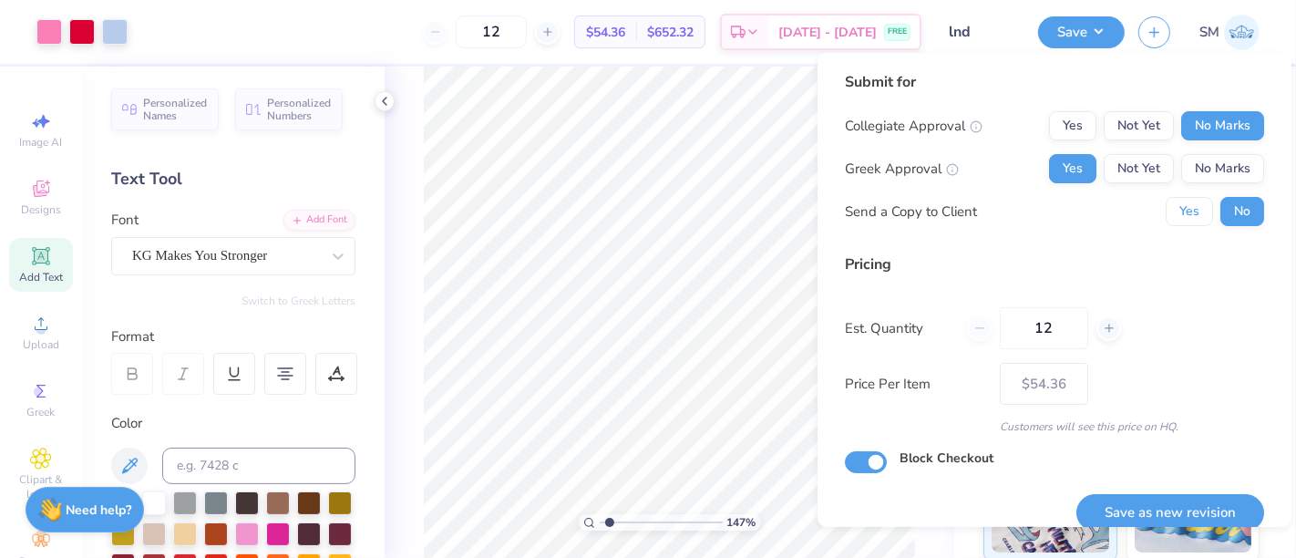
drag, startPoint x: 1171, startPoint y: 211, endPoint x: 1144, endPoint y: 355, distance: 146.4
click at [1171, 211] on button "Yes" at bounding box center [1188, 211] width 47 height 29
click at [1178, 514] on button "Save as new revision" at bounding box center [1170, 512] width 188 height 37
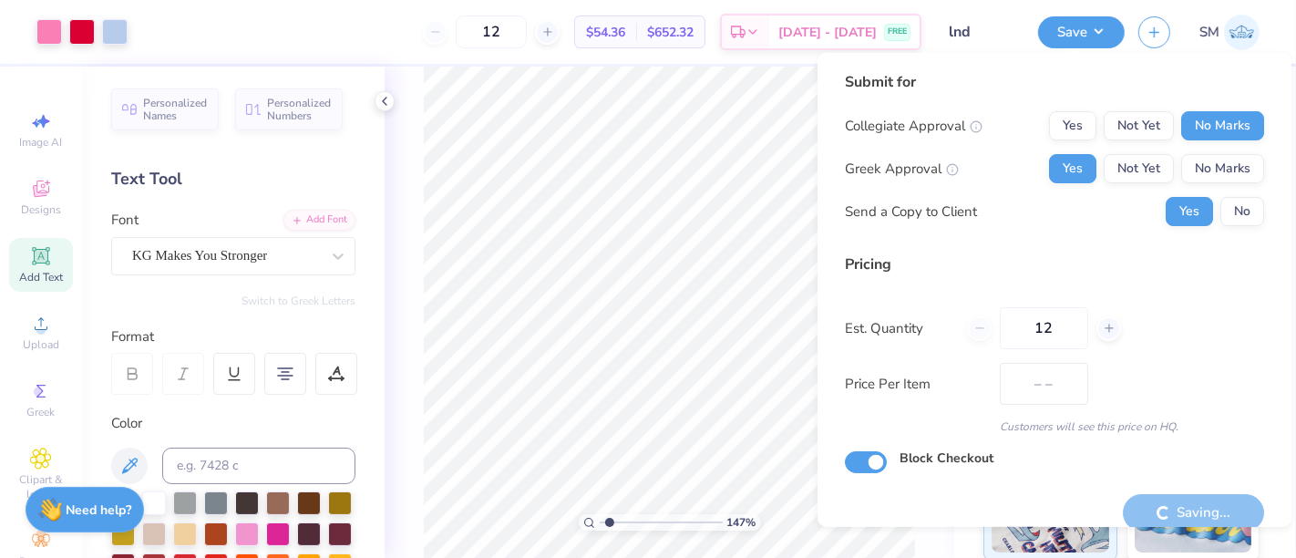
type input "$54.36"
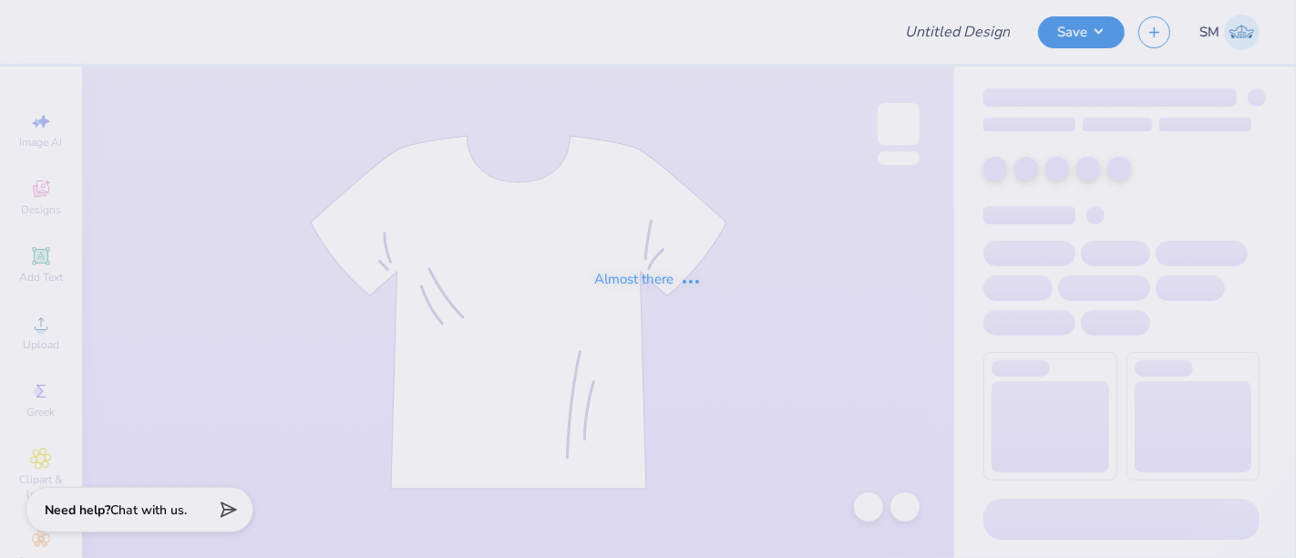
type input "horse"
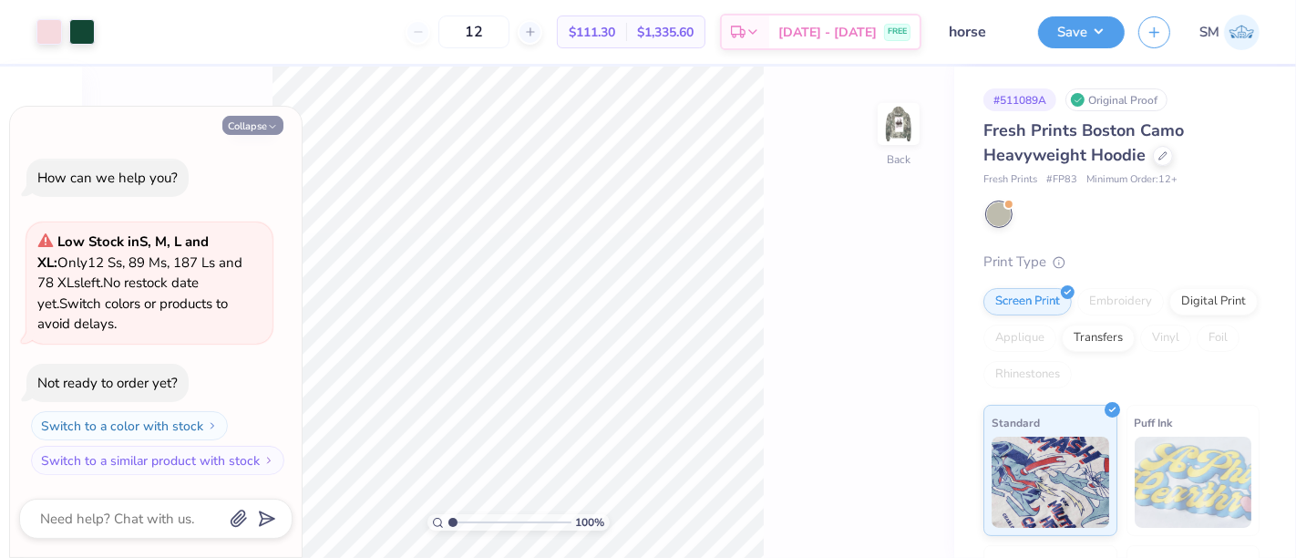
click at [260, 126] on button "Collapse" at bounding box center [252, 125] width 61 height 19
type textarea "x"
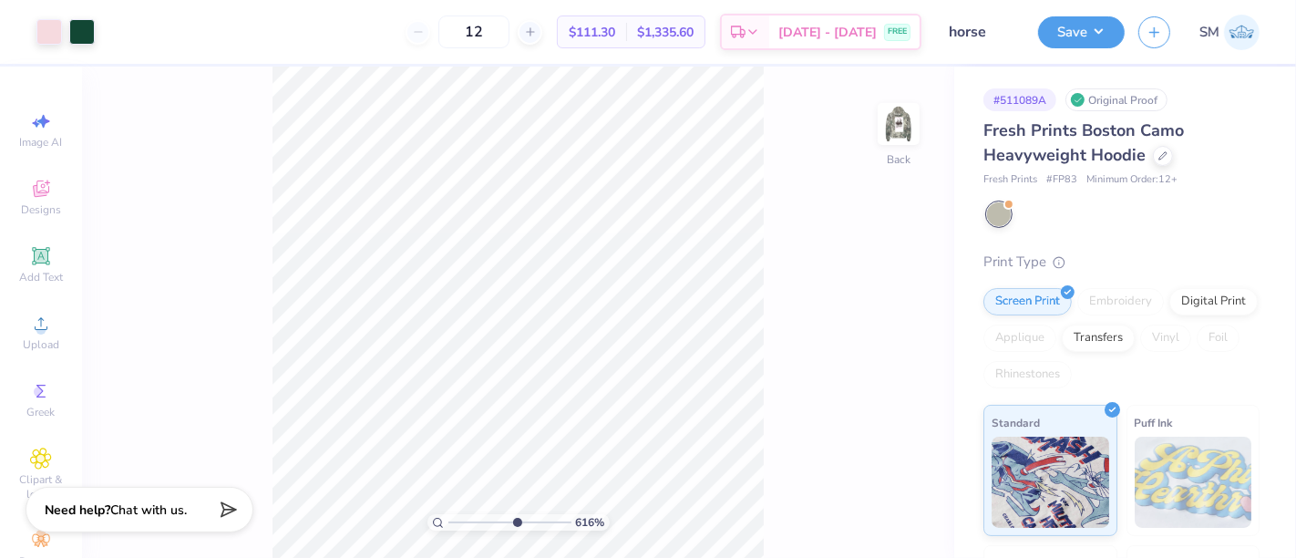
drag, startPoint x: 493, startPoint y: 531, endPoint x: 519, endPoint y: 518, distance: 29.3
click at [515, 530] on input "range" at bounding box center [509, 522] width 123 height 16
type input "6.16"
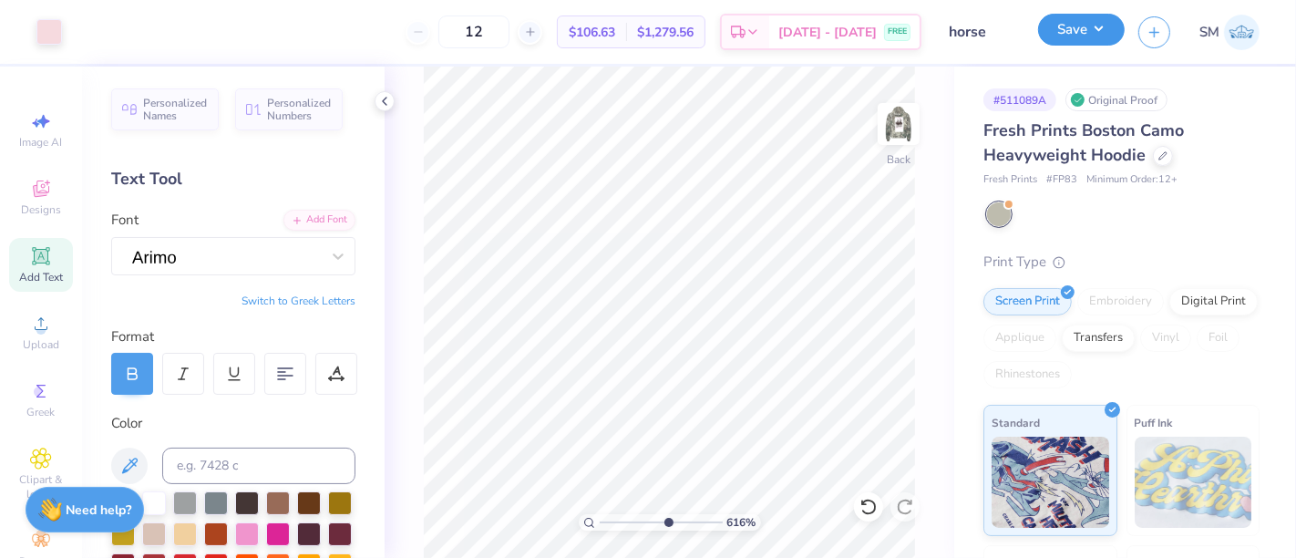
click at [1079, 34] on button "Save" at bounding box center [1081, 30] width 87 height 32
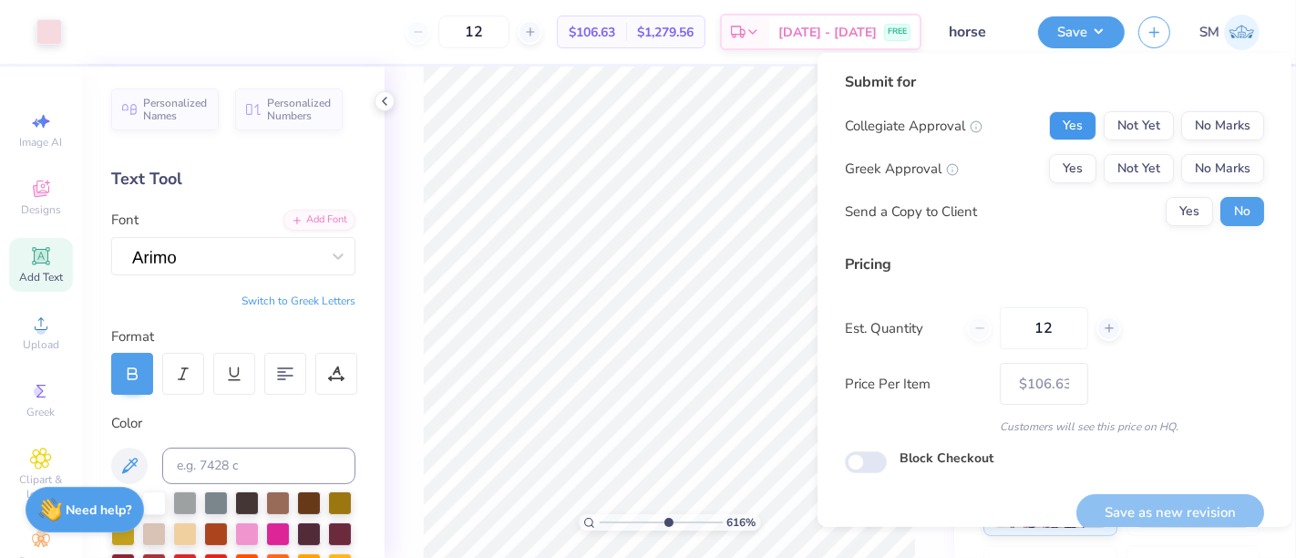
click at [1067, 118] on button "Yes" at bounding box center [1072, 125] width 47 height 29
drag, startPoint x: 1052, startPoint y: 166, endPoint x: 1113, endPoint y: 189, distance: 66.0
click at [1052, 165] on button "Yes" at bounding box center [1072, 168] width 47 height 29
click at [1185, 510] on button "Save as new revision" at bounding box center [1170, 512] width 188 height 37
type input "$106.63"
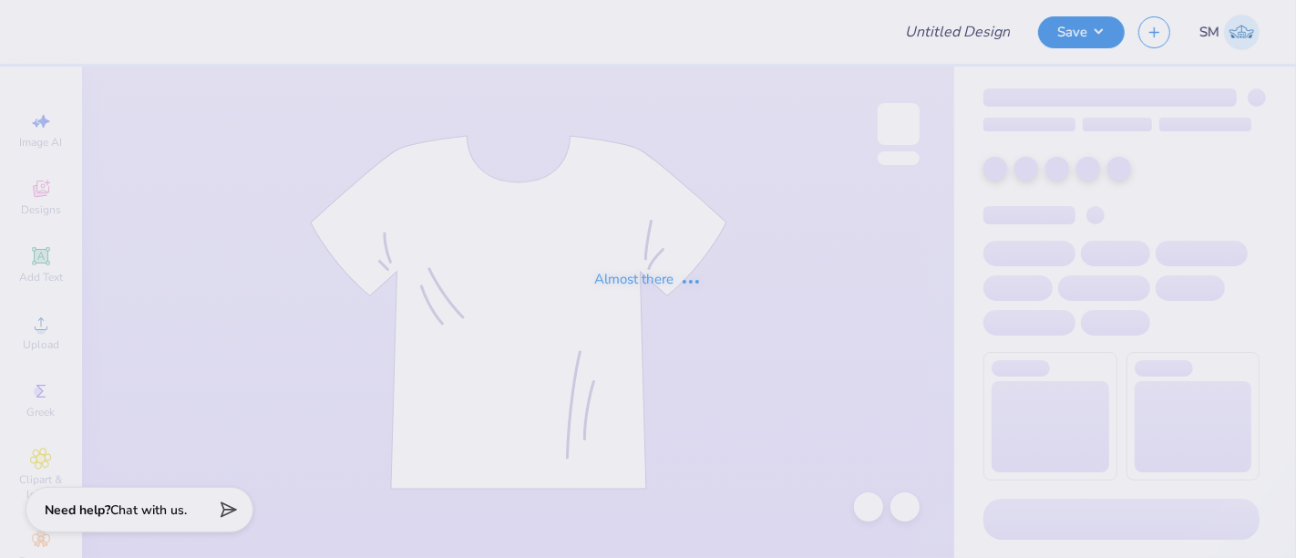
type input "navy hoodie"
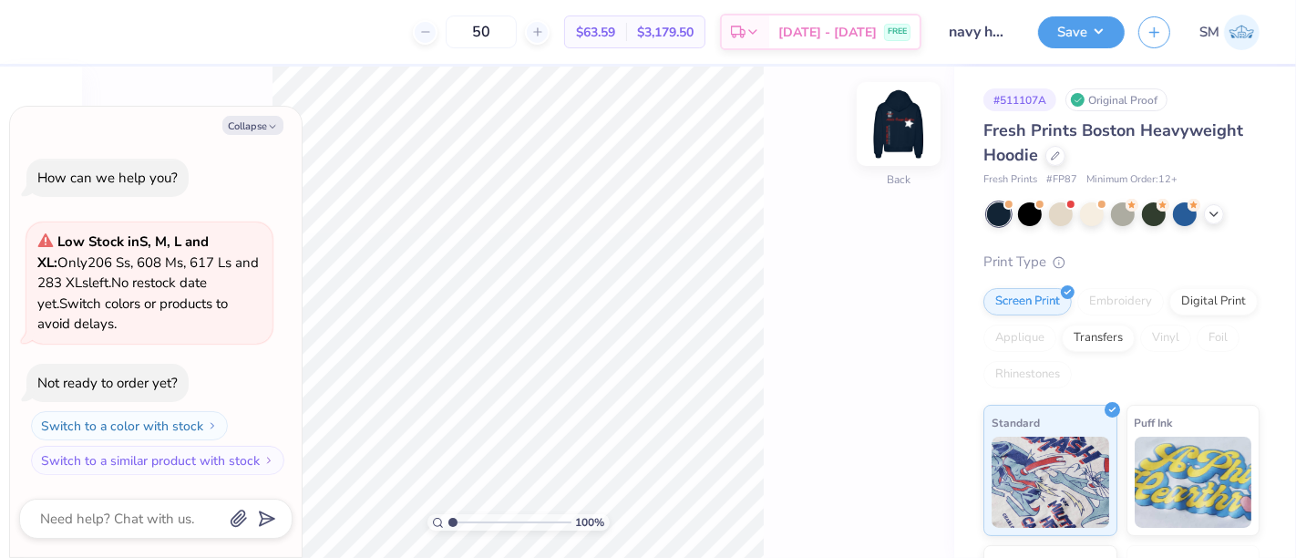
click at [908, 128] on img at bounding box center [898, 123] width 73 height 73
click at [256, 127] on button "Collapse" at bounding box center [252, 125] width 61 height 19
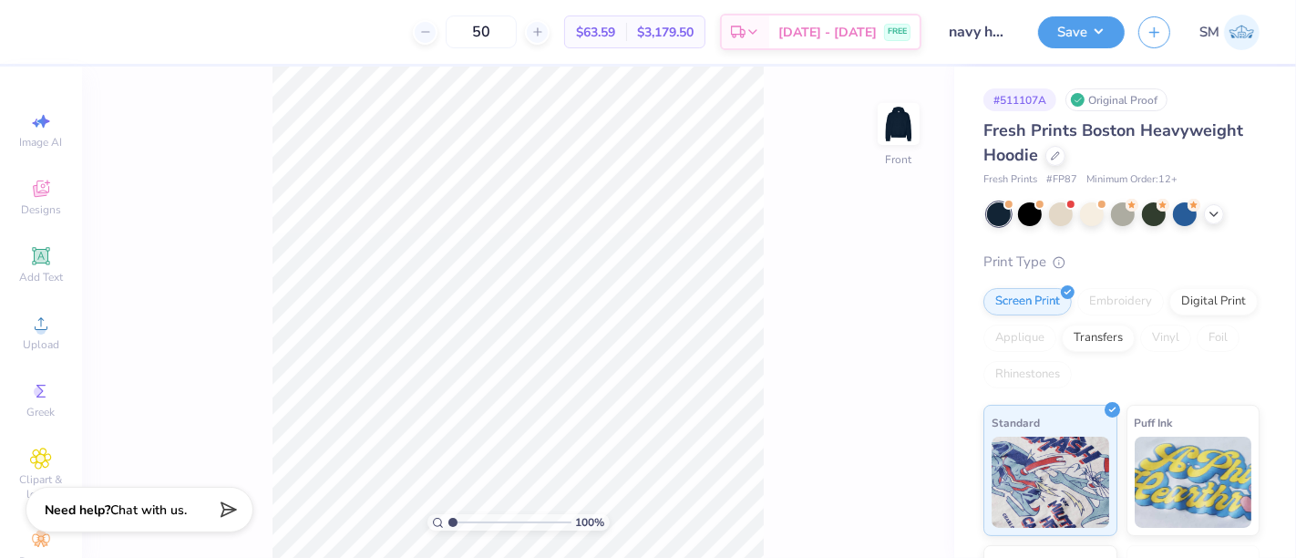
type textarea "x"
drag, startPoint x: 452, startPoint y: 522, endPoint x: 509, endPoint y: 522, distance: 57.4
click at [510, 522] on input "range" at bounding box center [509, 522] width 123 height 16
type input "5.72"
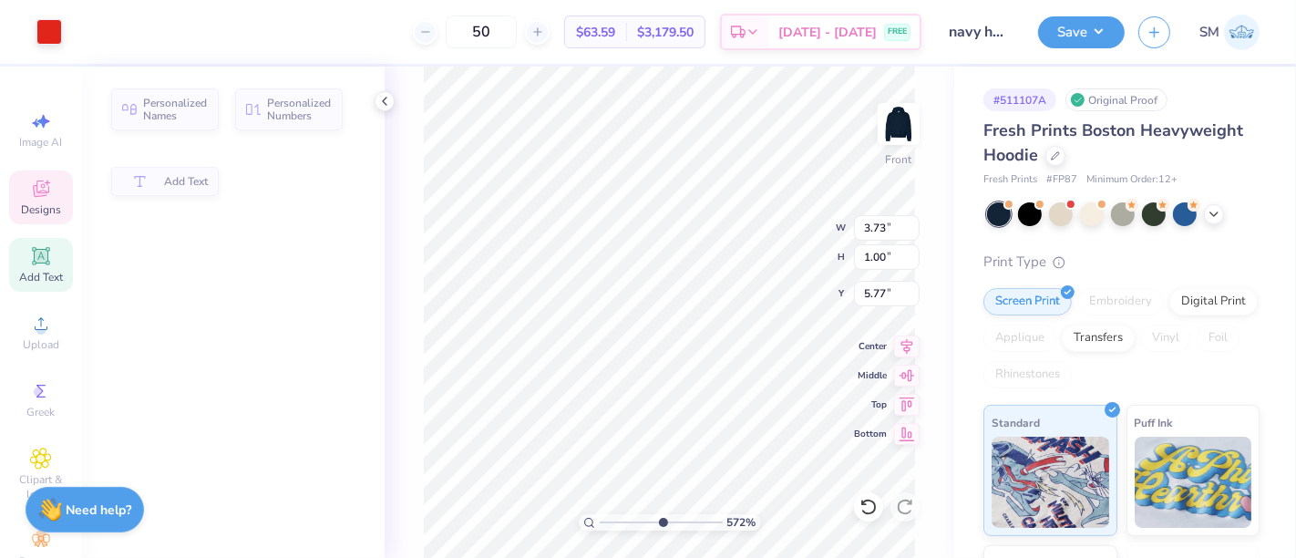
type input "3.73"
type input "1.00"
type input "5.77"
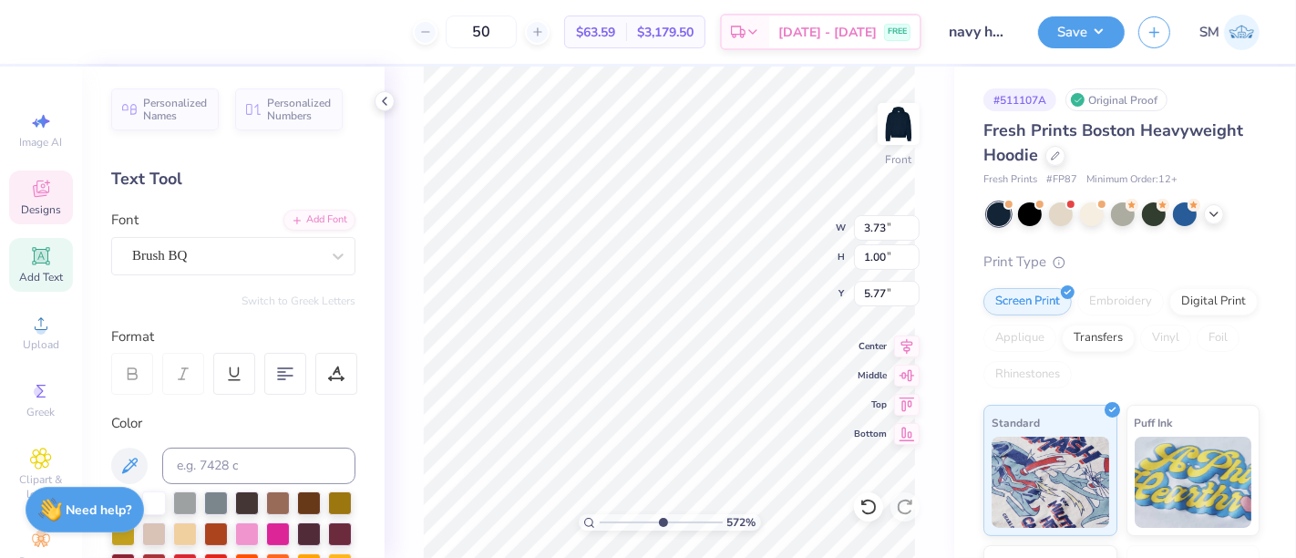
scroll to position [16, 2]
type textarea "A.O.E"
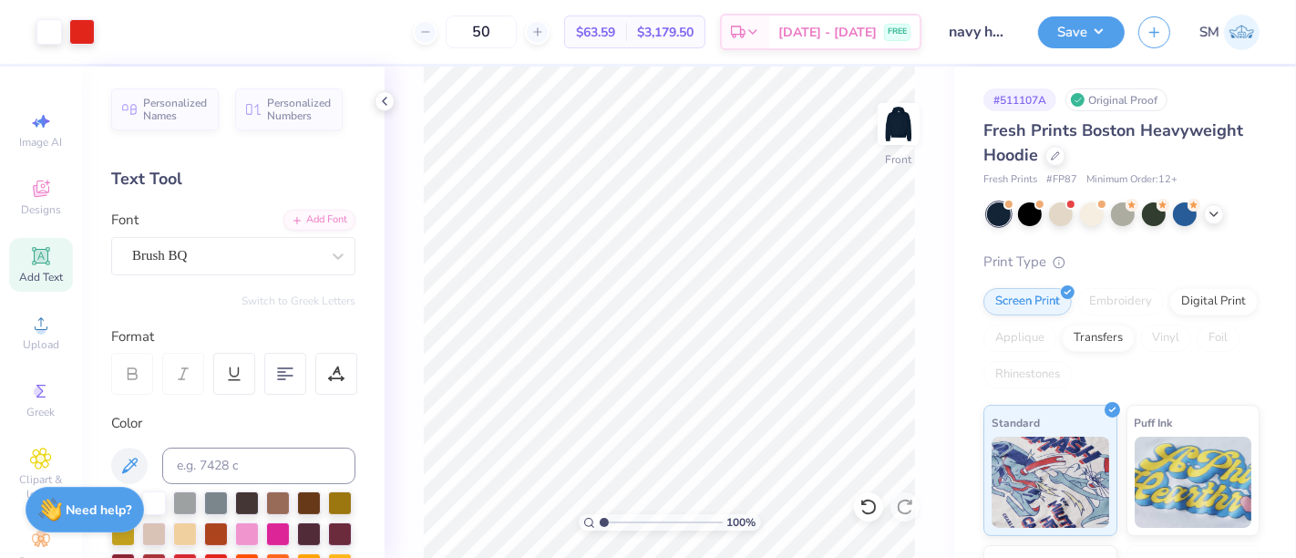
drag, startPoint x: 660, startPoint y: 521, endPoint x: 593, endPoint y: 517, distance: 66.7
type input "1"
click at [600, 517] on input "range" at bounding box center [661, 522] width 123 height 16
click at [1068, 29] on button "Save" at bounding box center [1081, 30] width 87 height 32
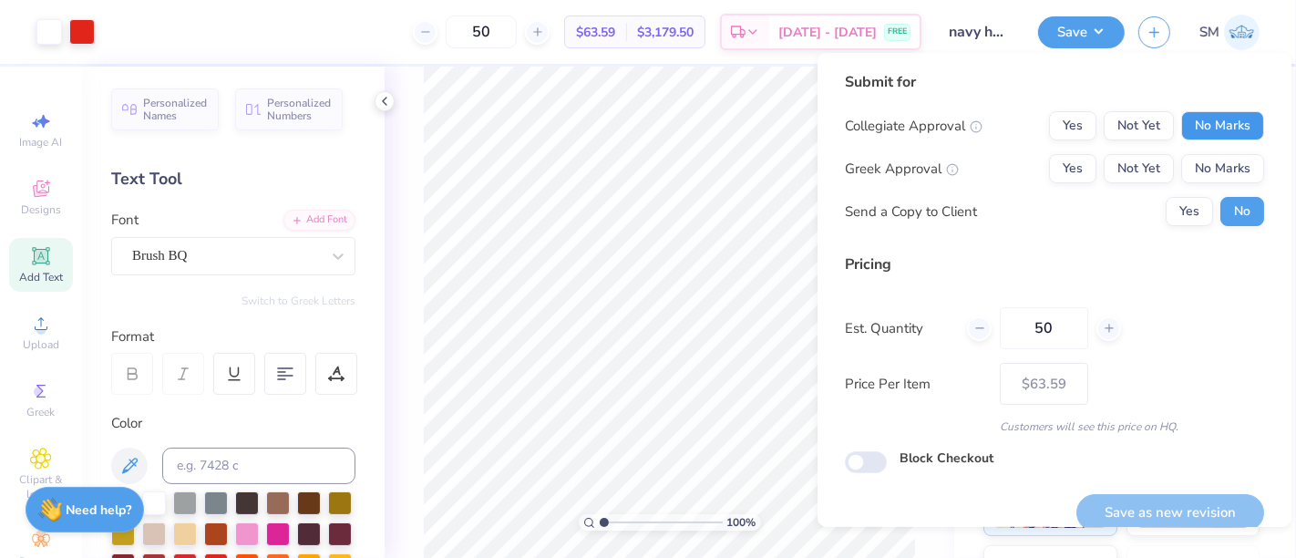
click at [1206, 129] on button "No Marks" at bounding box center [1222, 125] width 83 height 29
click at [1059, 165] on button "Yes" at bounding box center [1072, 168] width 47 height 29
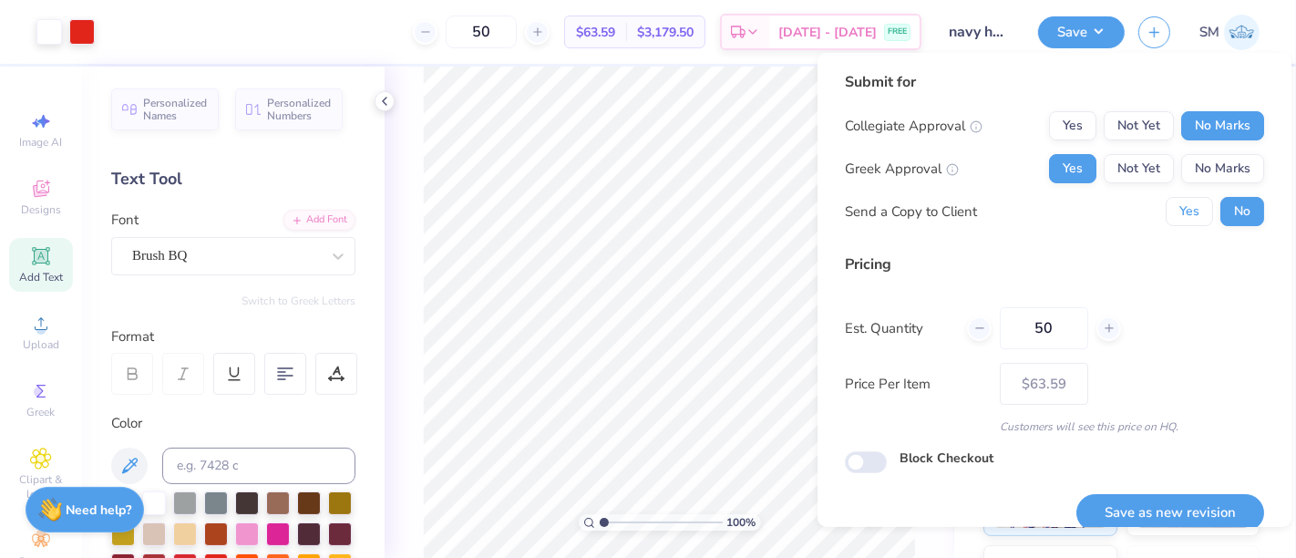
drag, startPoint x: 1186, startPoint y: 213, endPoint x: 1181, endPoint y: 347, distance: 134.1
click at [1185, 220] on button "Yes" at bounding box center [1188, 211] width 47 height 29
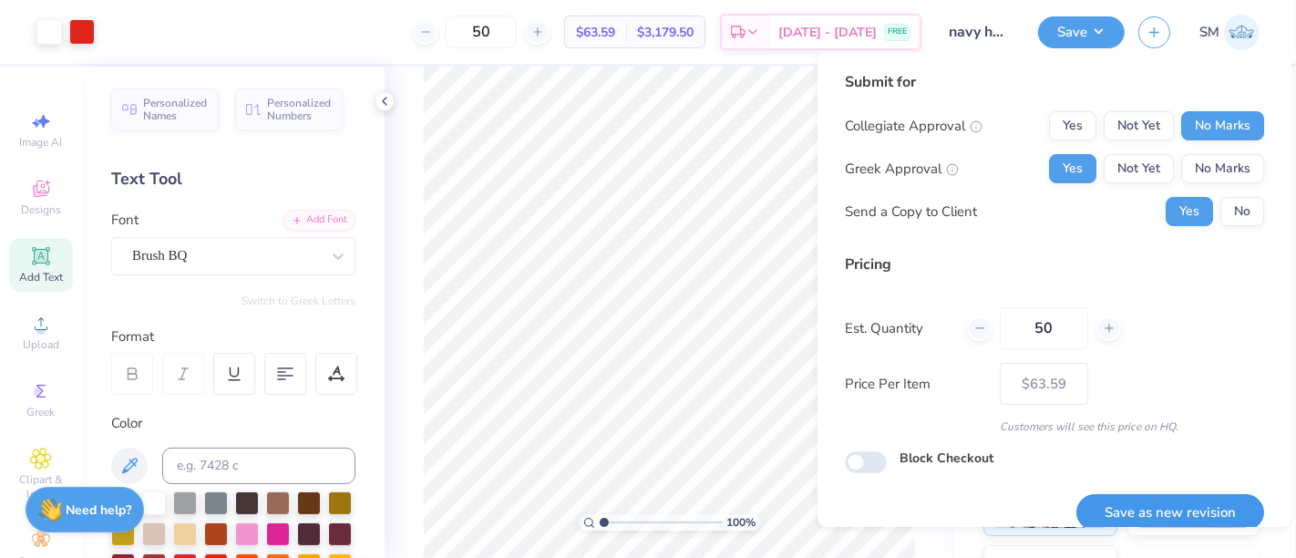
click at [1164, 501] on button "Save as new revision" at bounding box center [1170, 512] width 188 height 37
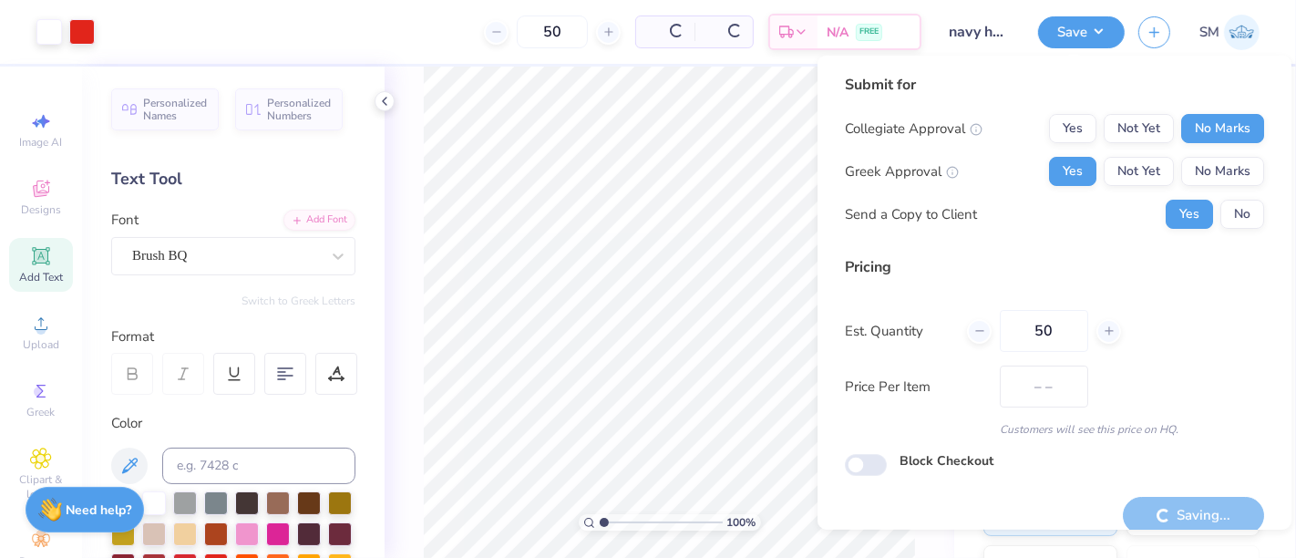
scroll to position [15, 0]
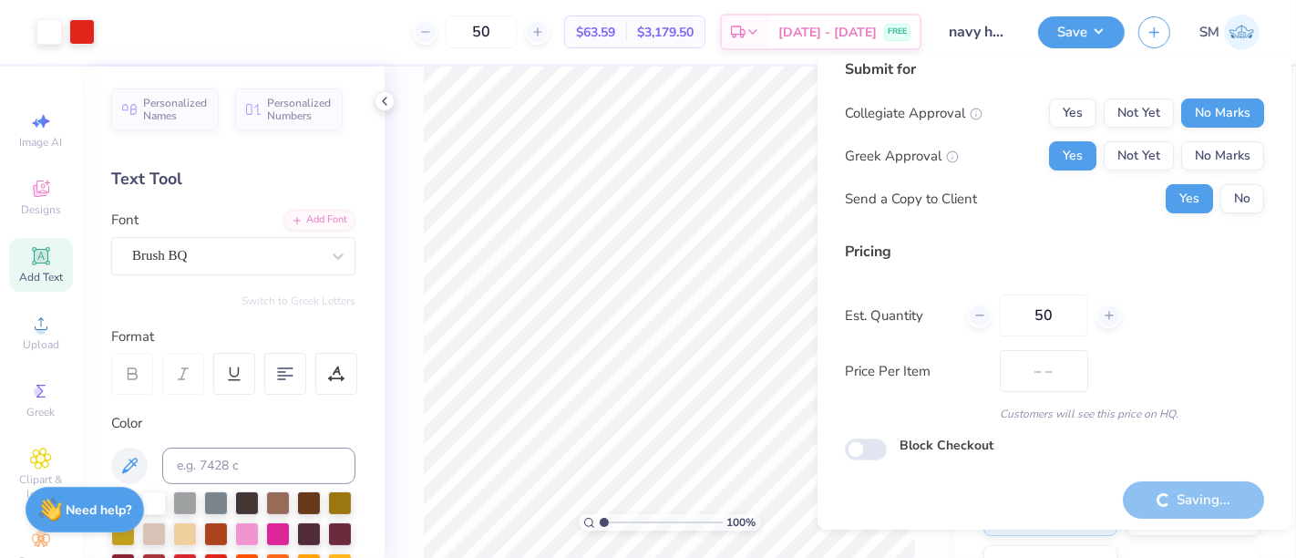
type input "$63.59"
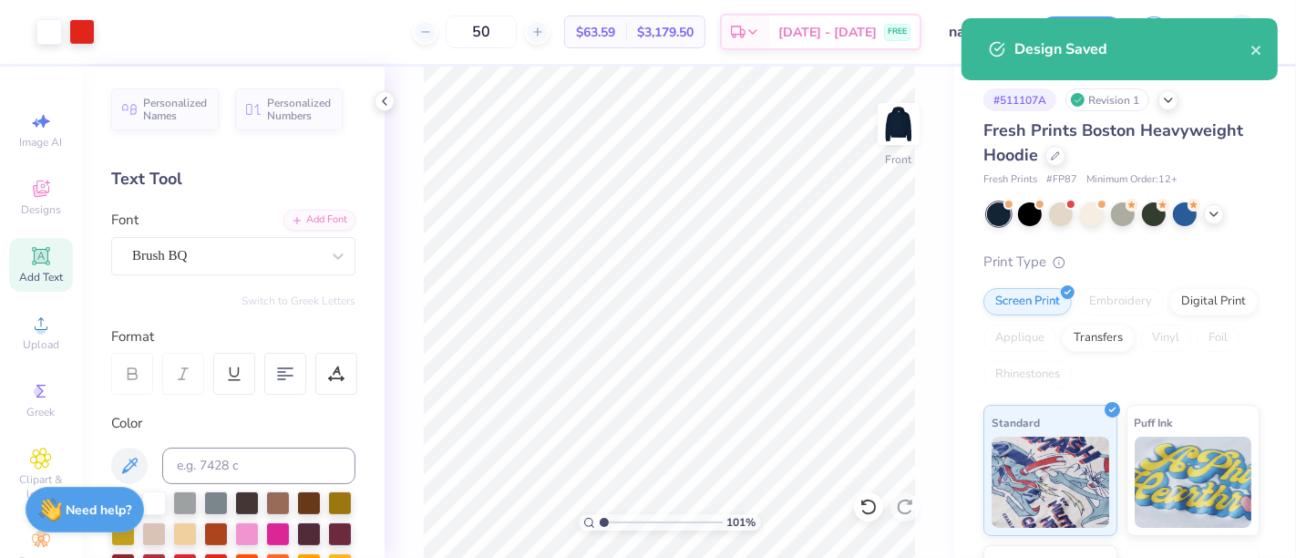
type input "1.0139666812393"
